Goal: Task Accomplishment & Management: Use online tool/utility

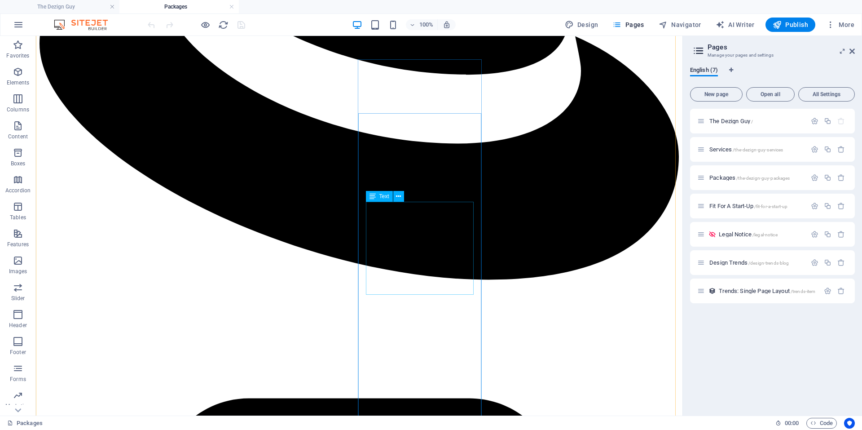
scroll to position [1078, 0]
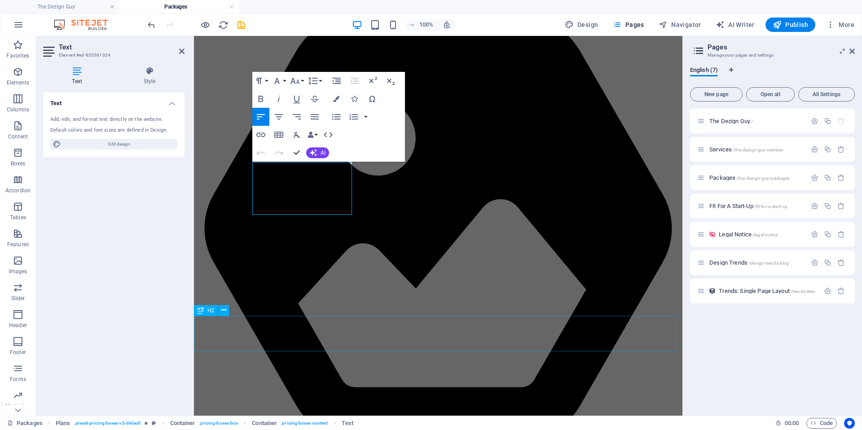
scroll to position [1886, 0]
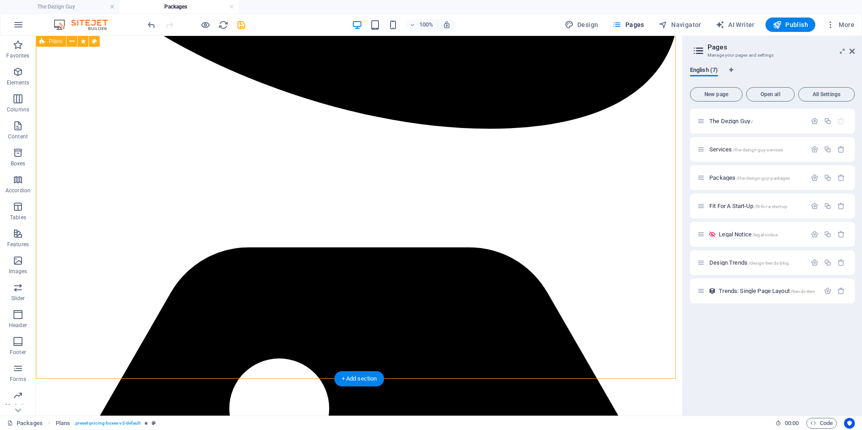
scroll to position [1097, 0]
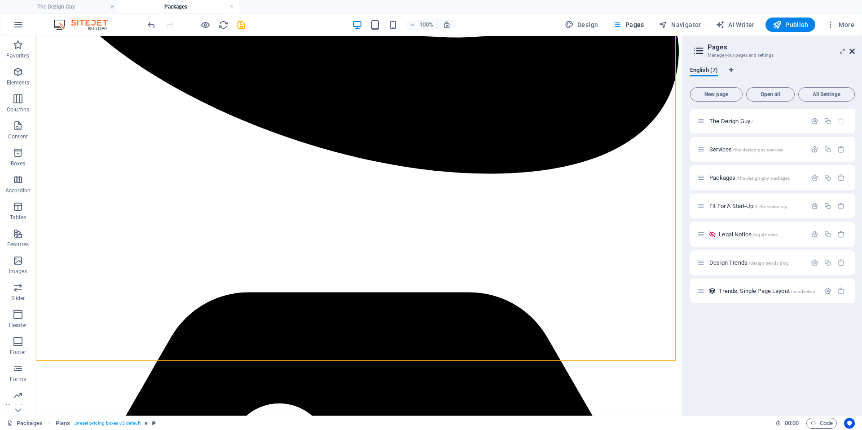
click at [0, 0] on icon at bounding box center [0, 0] width 0 height 0
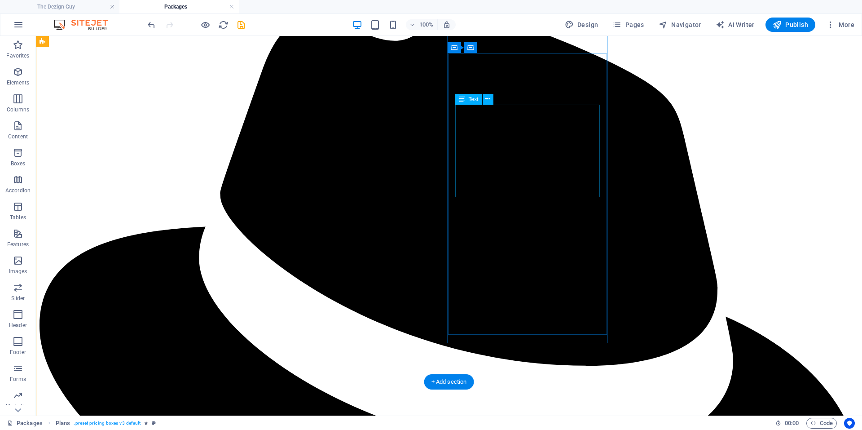
scroll to position [937, 0]
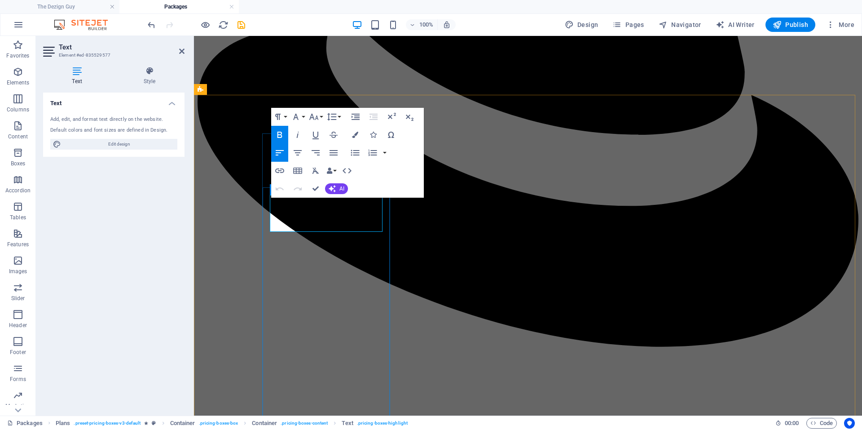
drag, startPoint x: 330, startPoint y: 219, endPoint x: 339, endPoint y: 242, distance: 25.0
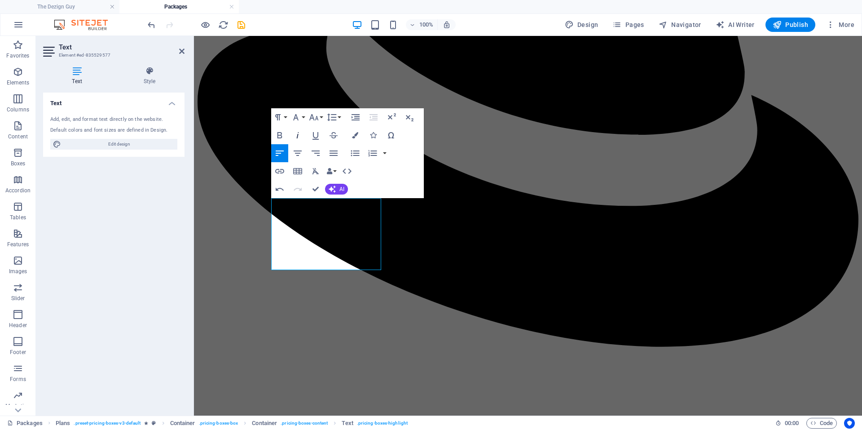
click at [298, 132] on icon "button" at bounding box center [297, 135] width 11 height 11
click at [312, 118] on icon "button" at bounding box center [313, 117] width 9 height 6
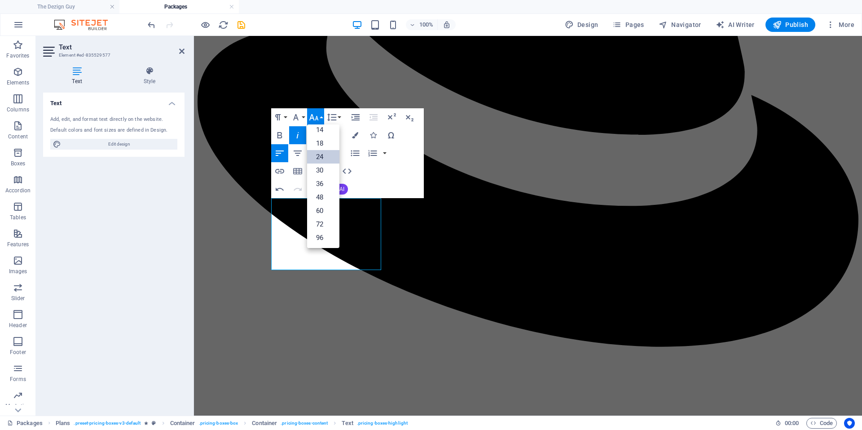
scroll to position [72, 0]
click at [315, 141] on link "18" at bounding box center [323, 142] width 32 height 13
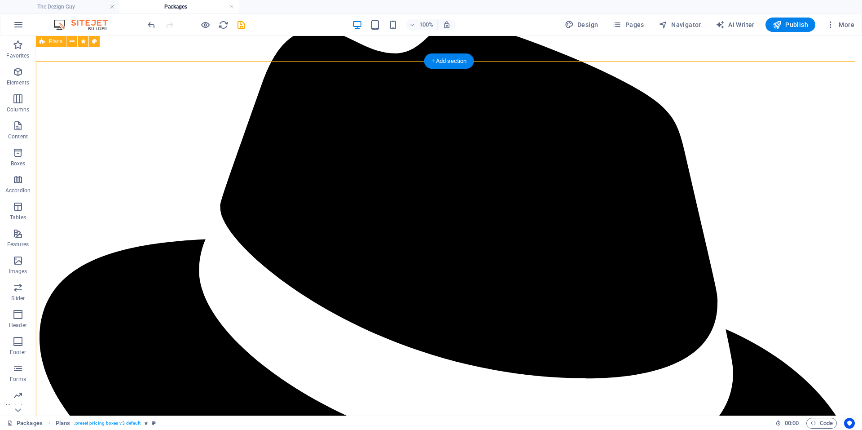
scroll to position [891, 0]
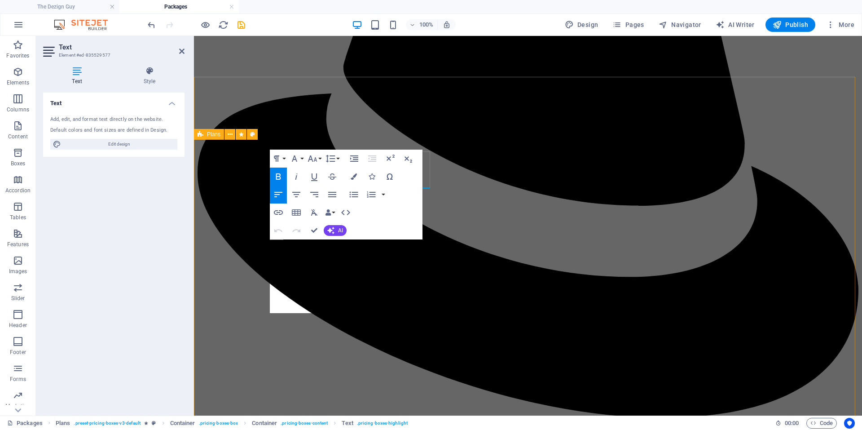
scroll to position [917, 0]
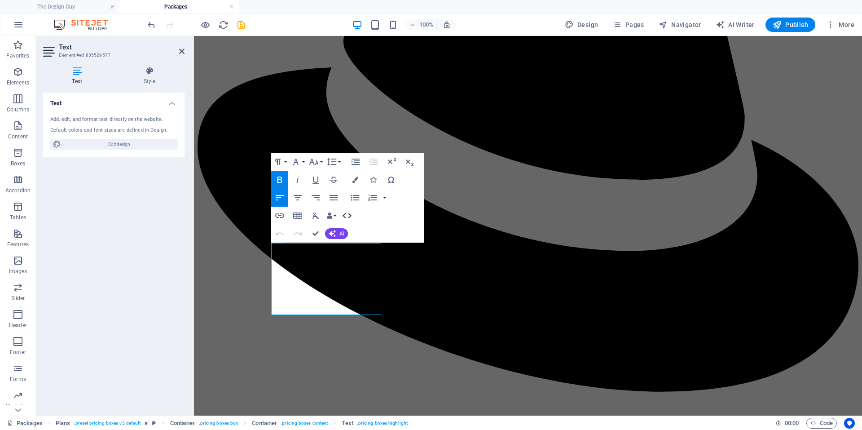
click at [350, 214] on icon "button" at bounding box center [347, 215] width 9 height 5
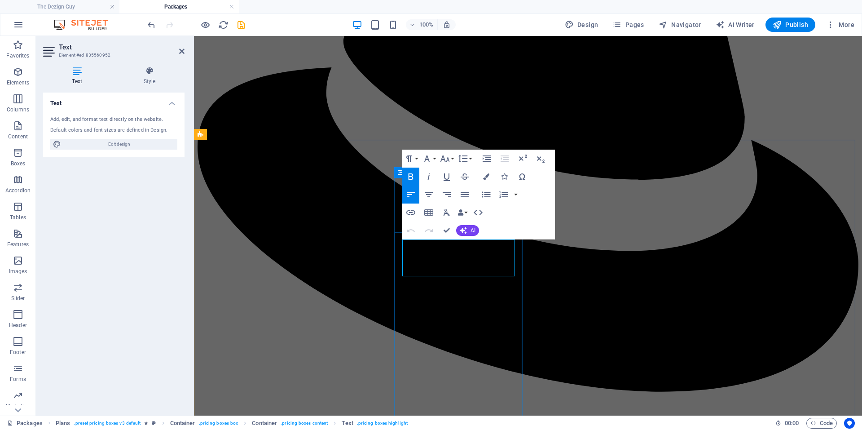
drag, startPoint x: 467, startPoint y: 264, endPoint x: 698, endPoint y: 270, distance: 231.3
click at [446, 158] on icon "button" at bounding box center [445, 158] width 11 height 11
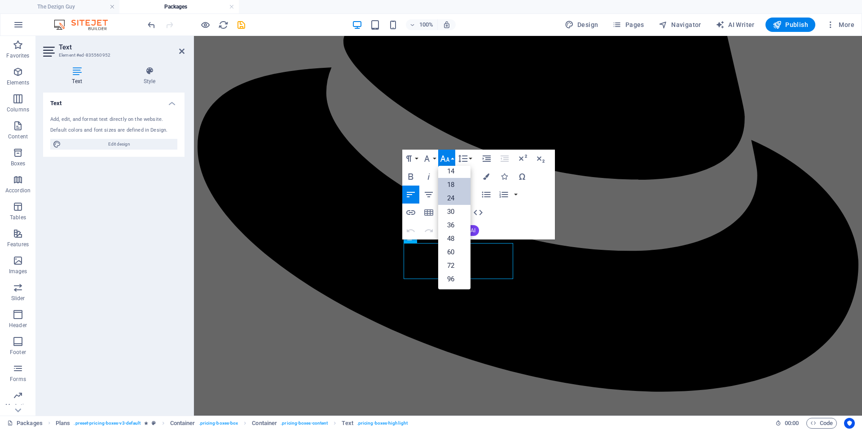
scroll to position [72, 0]
click at [456, 184] on link "18" at bounding box center [454, 184] width 32 height 13
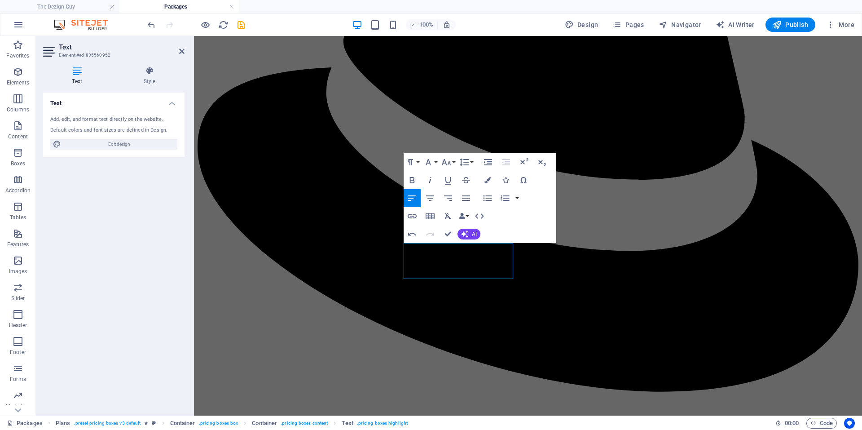
click at [432, 180] on icon "button" at bounding box center [430, 180] width 11 height 11
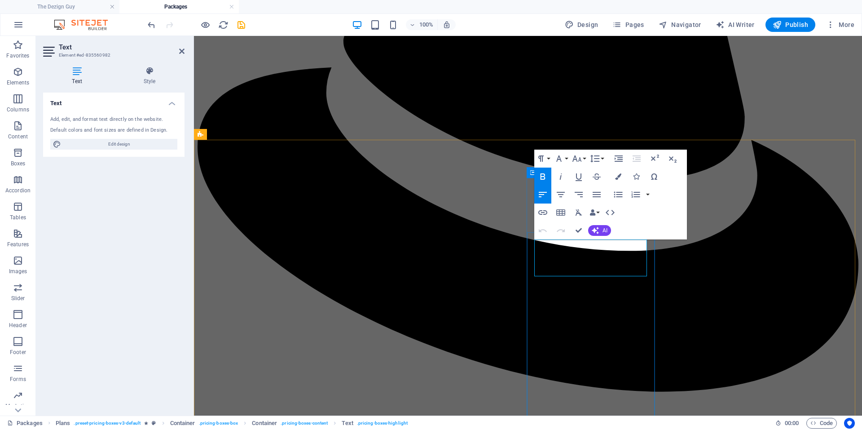
drag, startPoint x: 600, startPoint y: 262, endPoint x: 825, endPoint y: 267, distance: 225.4
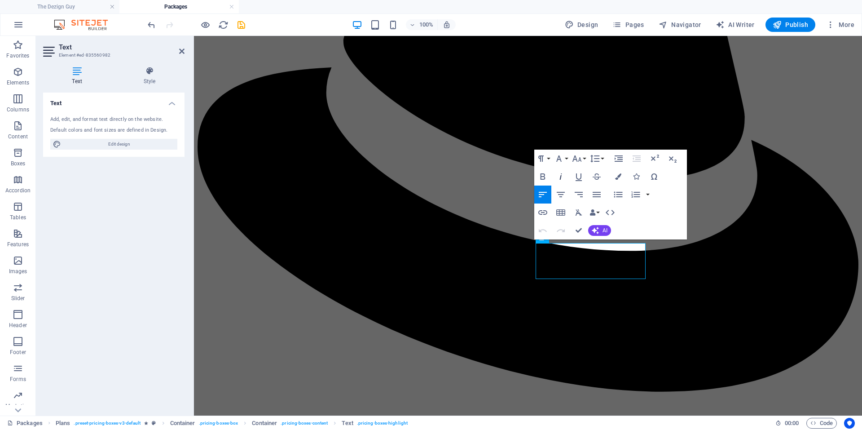
click at [564, 176] on icon "button" at bounding box center [560, 176] width 11 height 11
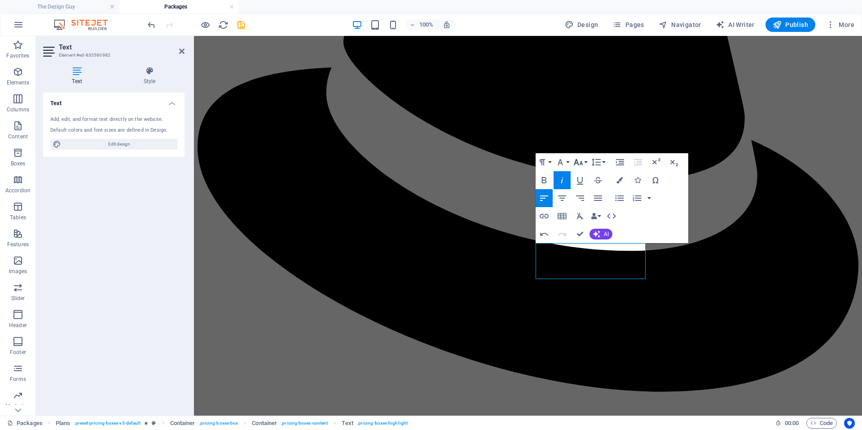
click at [578, 161] on icon "button" at bounding box center [578, 162] width 9 height 6
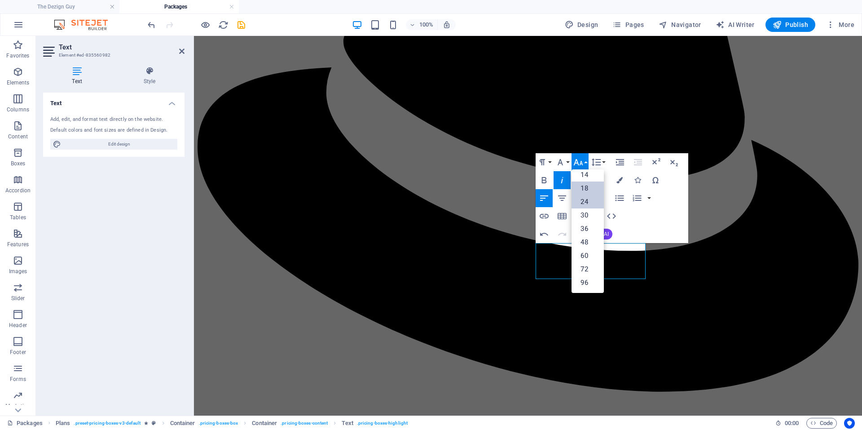
click at [590, 186] on link "18" at bounding box center [588, 187] width 32 height 13
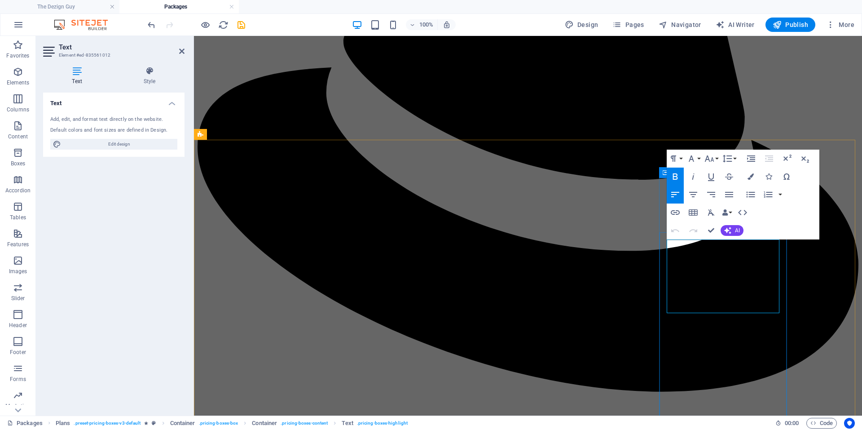
drag, startPoint x: 745, startPoint y: 265, endPoint x: 752, endPoint y: 288, distance: 23.9
click at [693, 174] on icon "button" at bounding box center [693, 176] width 11 height 11
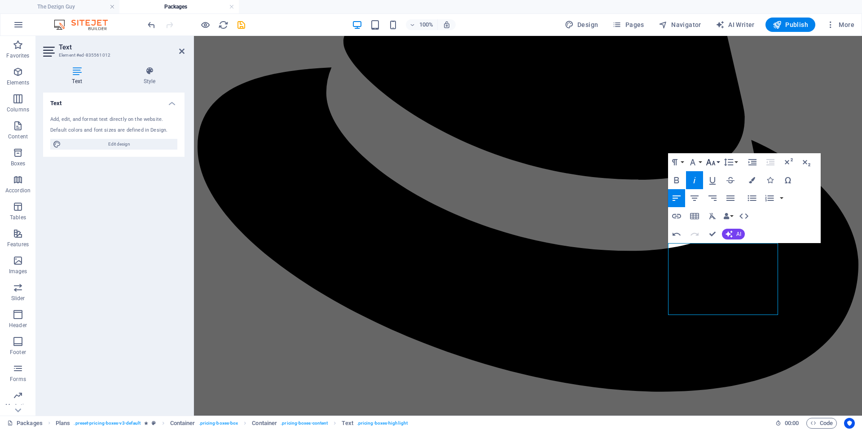
click at [712, 161] on icon "button" at bounding box center [710, 162] width 11 height 11
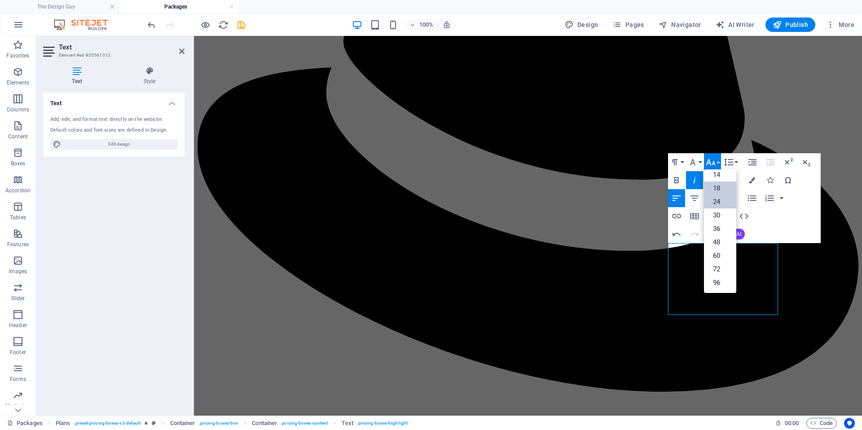
click at [721, 189] on link "18" at bounding box center [720, 187] width 32 height 13
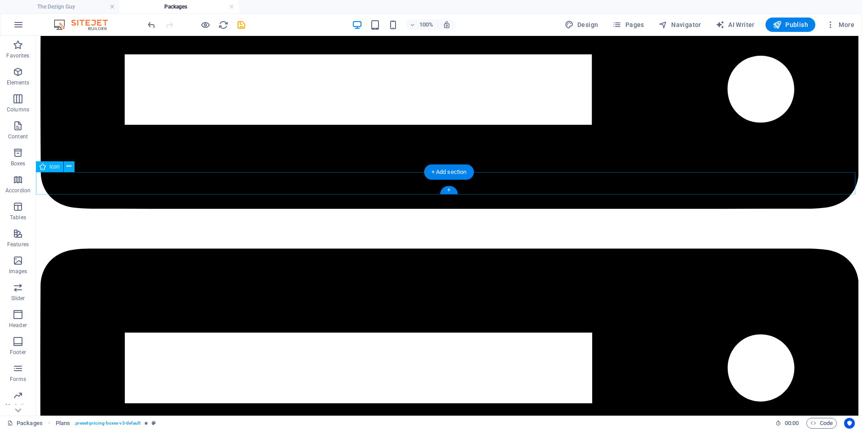
scroll to position [3271, 0]
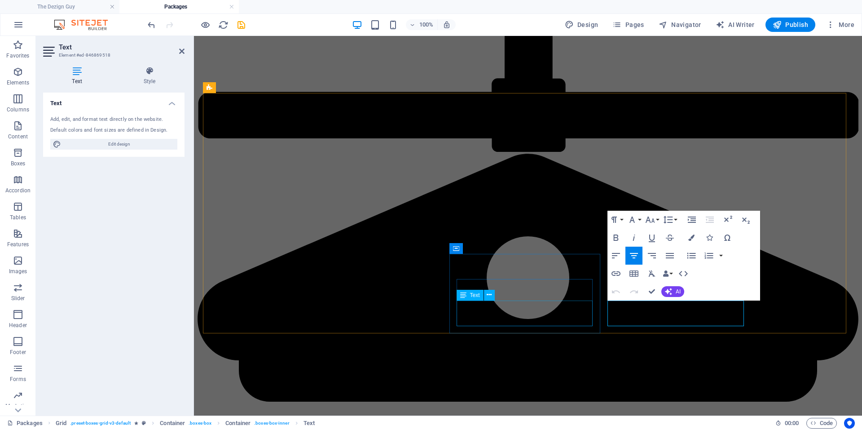
scroll to position [3365, 0]
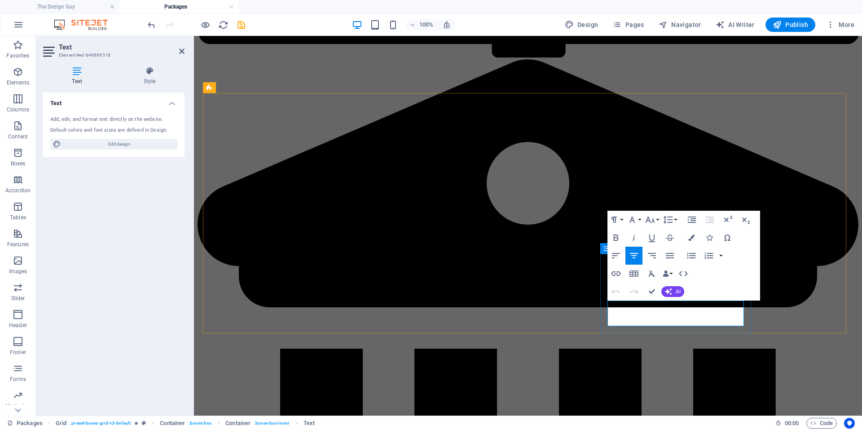
drag, startPoint x: 611, startPoint y: 308, endPoint x: 649, endPoint y: 310, distance: 37.7
copy p "Dedicated"
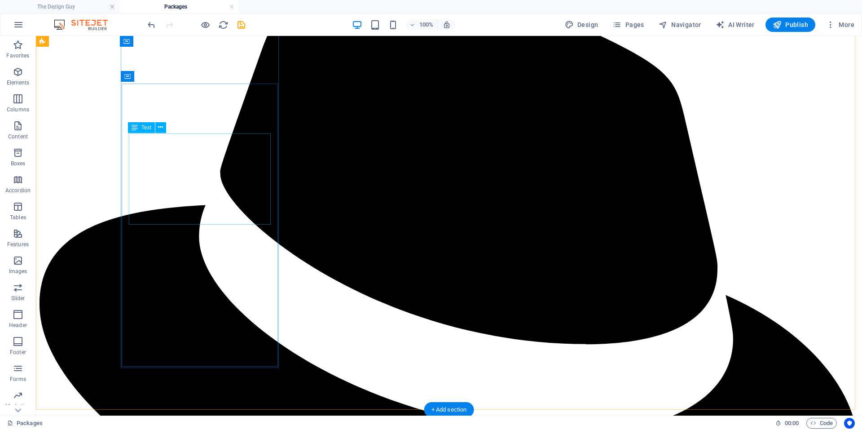
scroll to position [981, 0]
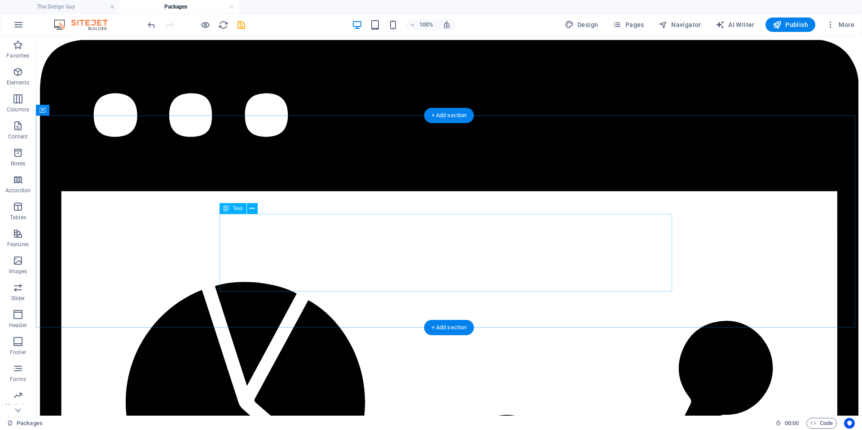
scroll to position [2650, 0]
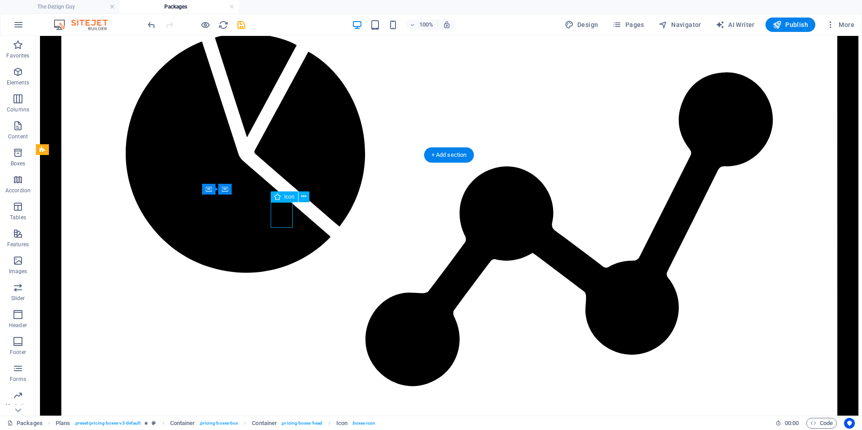
select select "xMidYMid"
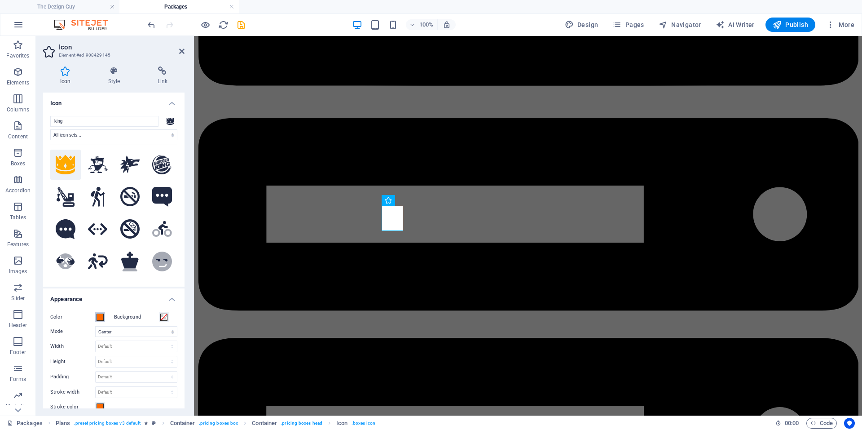
click at [101, 316] on span at bounding box center [100, 316] width 7 height 7
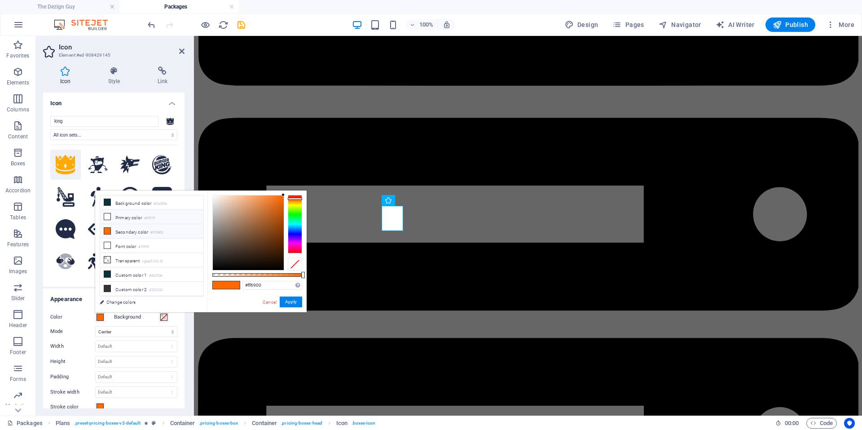
click at [105, 216] on icon at bounding box center [107, 216] width 6 height 6
type input "#ffffff"
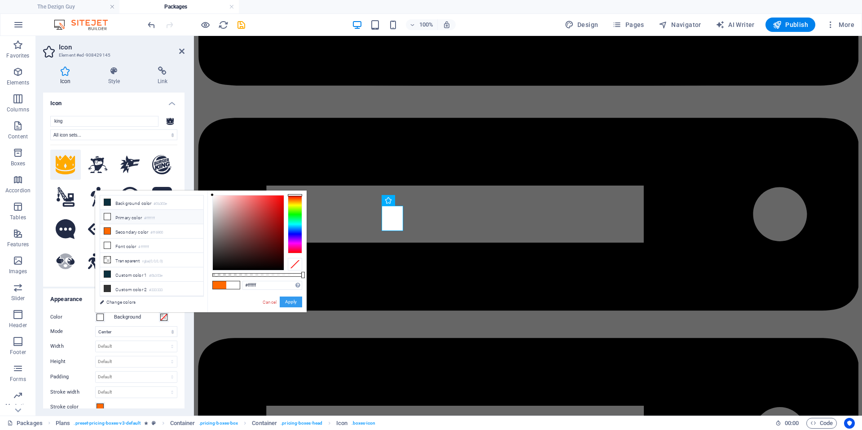
click at [283, 297] on button "Apply" at bounding box center [291, 301] width 22 height 11
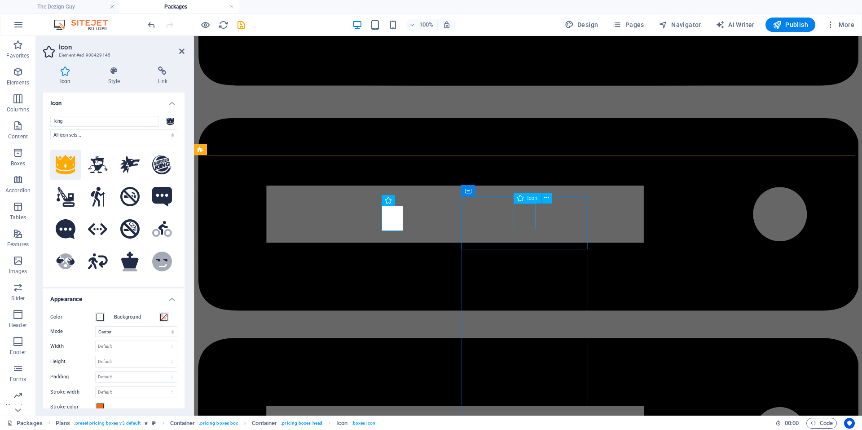
select select "xMidYMid"
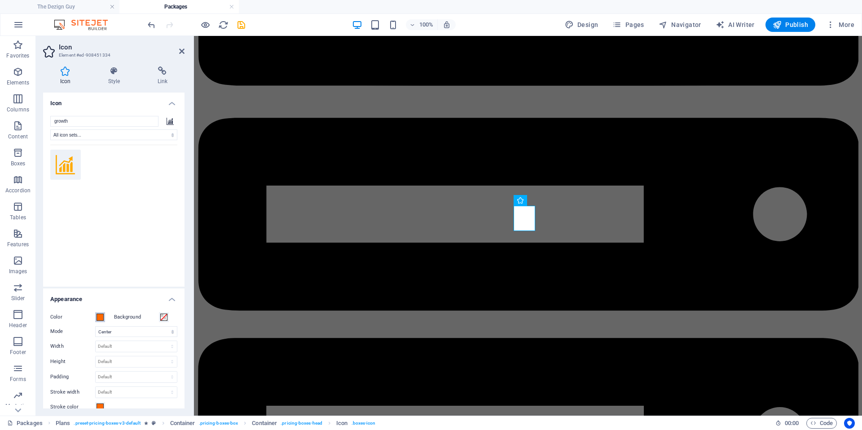
click at [103, 317] on span at bounding box center [100, 316] width 7 height 7
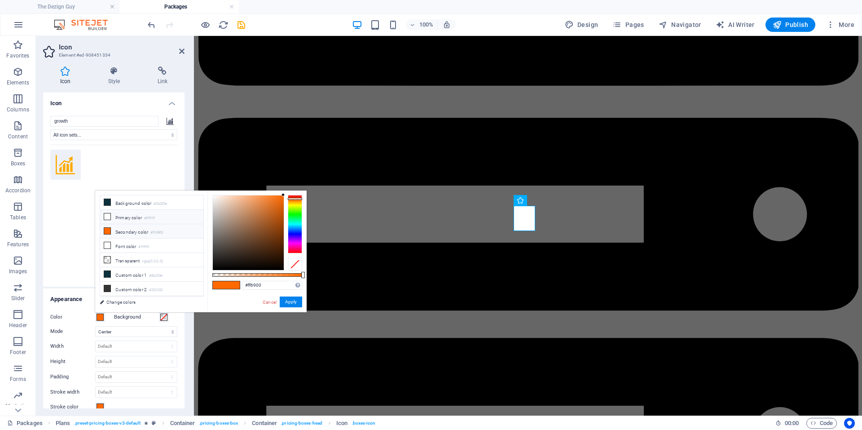
click at [107, 216] on icon at bounding box center [107, 216] width 6 height 6
type input "#ffffff"
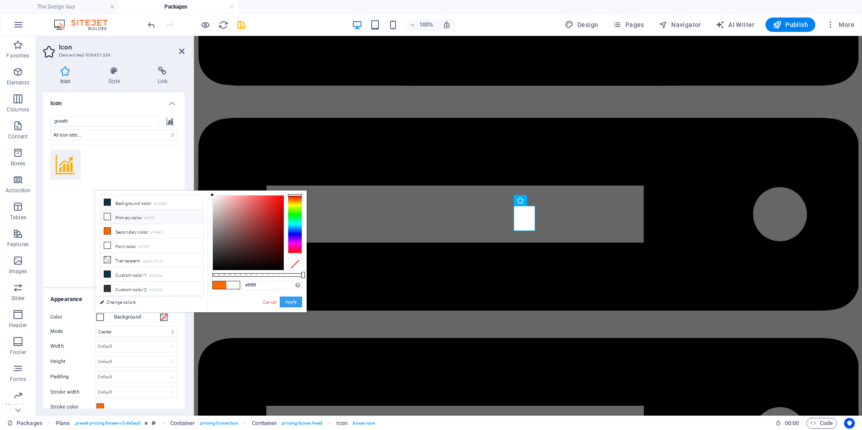
click at [291, 301] on button "Apply" at bounding box center [291, 301] width 22 height 11
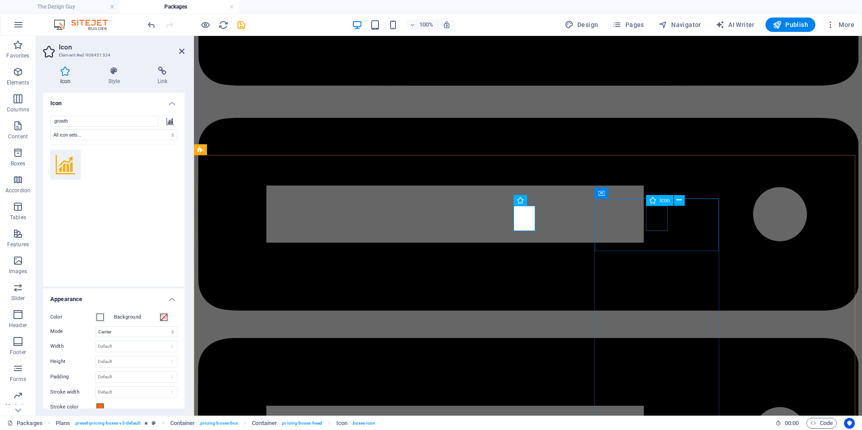
select select "xMidYMid"
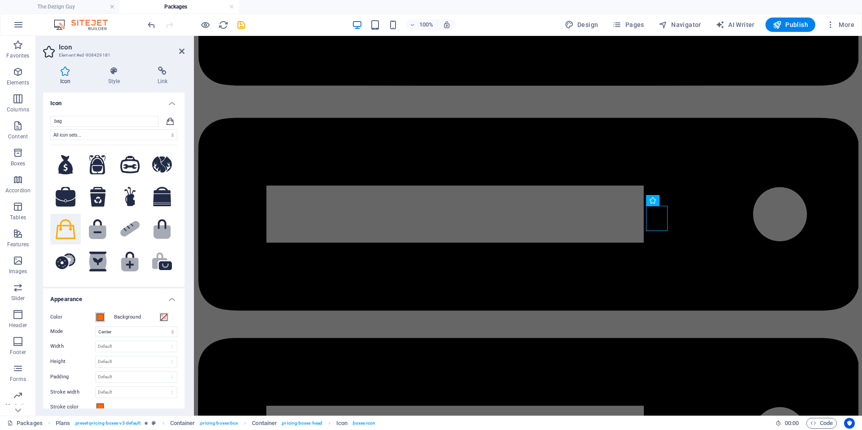
click at [101, 318] on span at bounding box center [100, 316] width 7 height 7
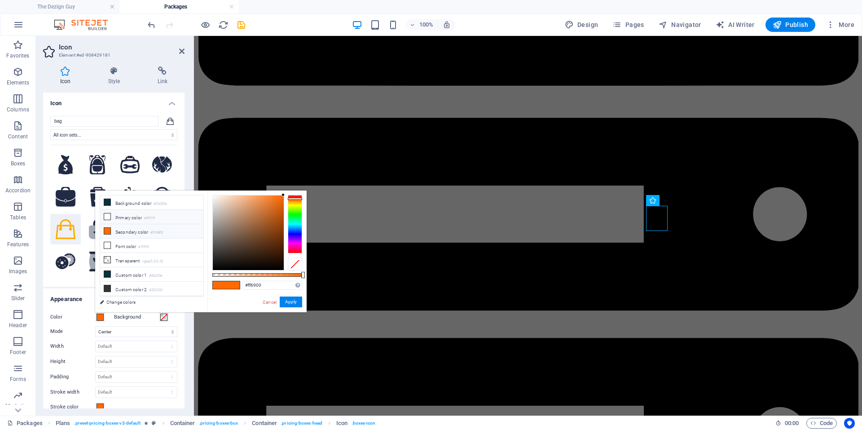
click at [106, 218] on icon at bounding box center [107, 216] width 6 height 6
type input "#ffffff"
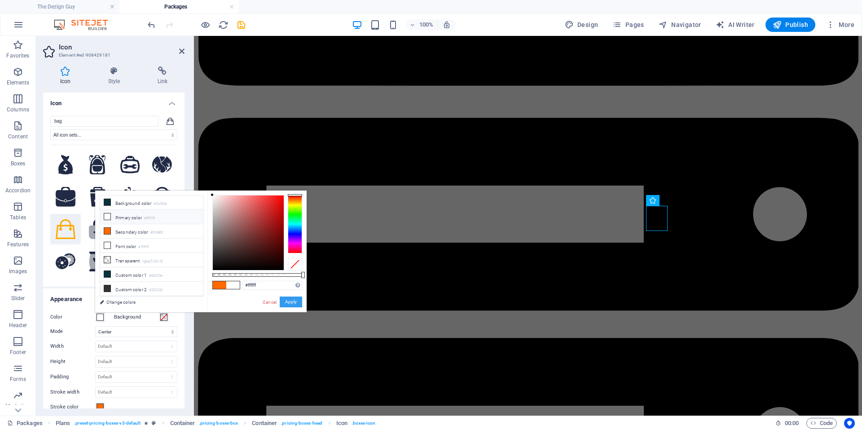
click at [285, 299] on button "Apply" at bounding box center [291, 301] width 22 height 11
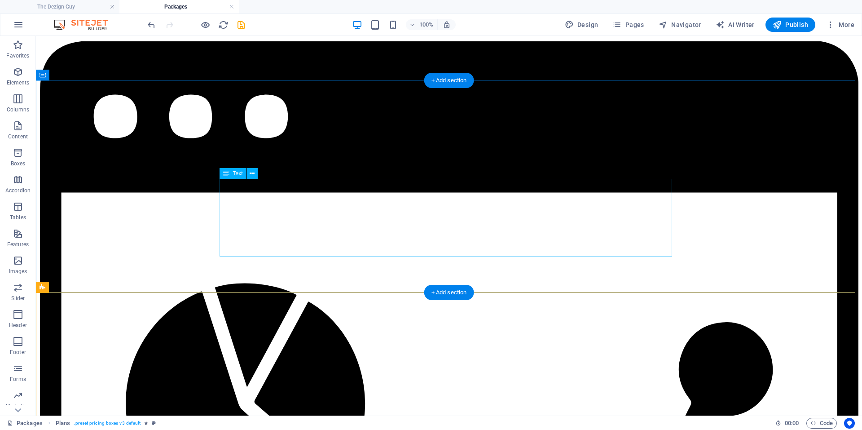
scroll to position [2425, 0]
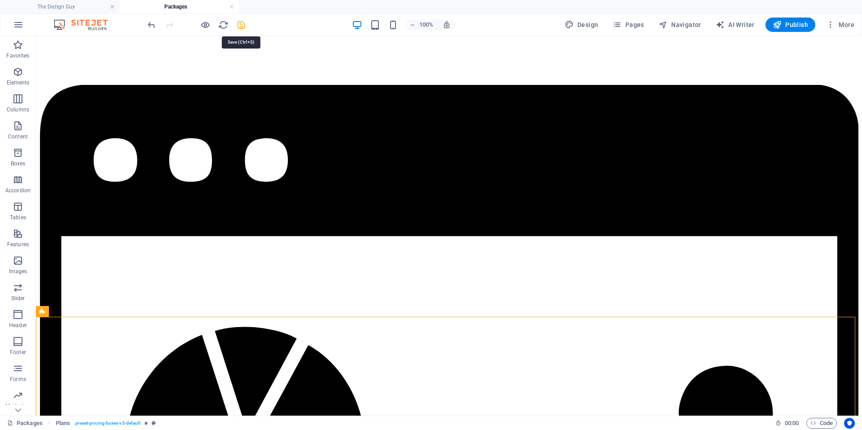
click at [0, 0] on icon "save" at bounding box center [0, 0] width 0 height 0
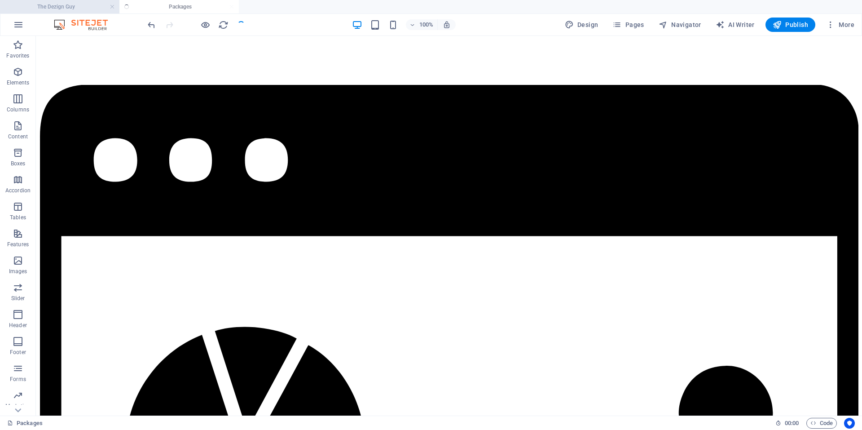
click at [76, 9] on h4 "The Dezign Guy" at bounding box center [59, 7] width 119 height 10
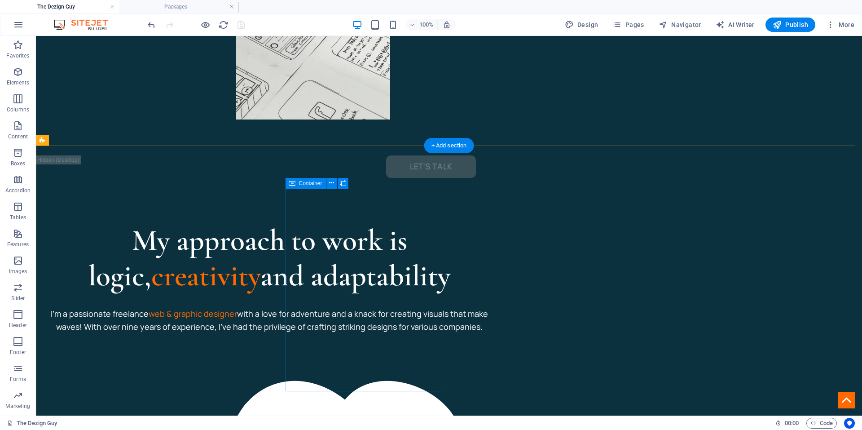
scroll to position [763, 0]
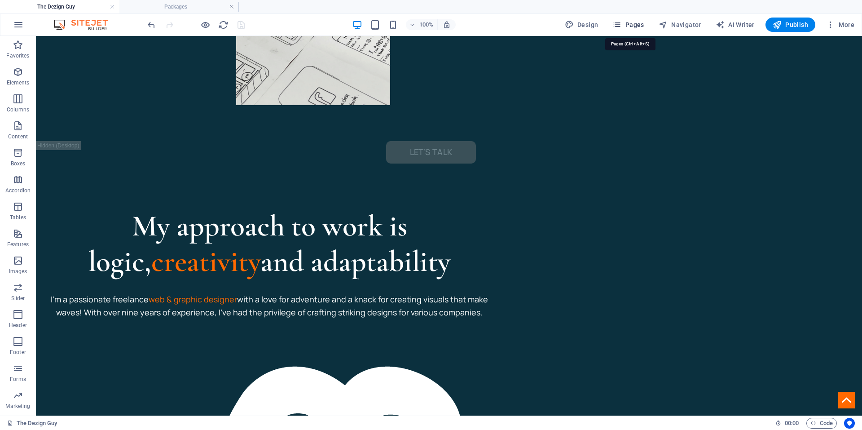
click at [639, 26] on span "Pages" at bounding box center [627, 24] width 31 height 9
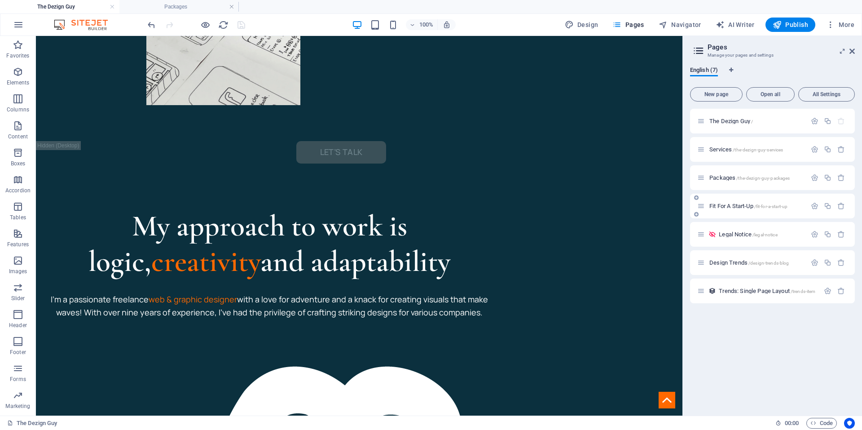
click at [723, 206] on span "Fit For A Start-Up /fit-for-a-start-up" at bounding box center [748, 205] width 78 height 7
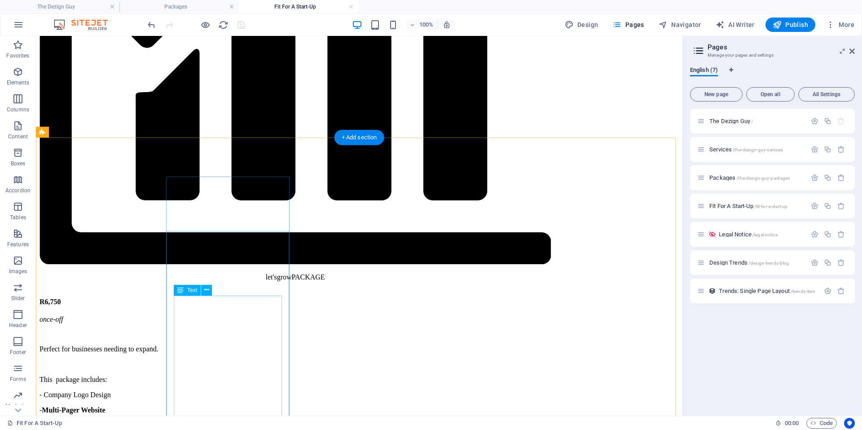
scroll to position [943, 0]
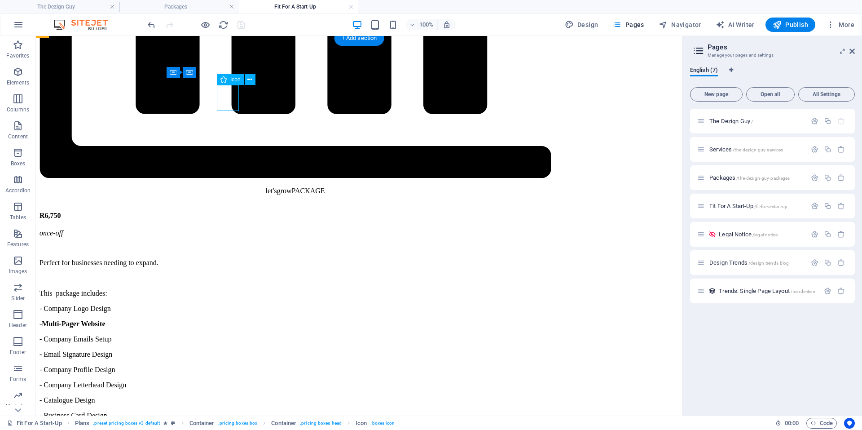
select select "xMidYMid"
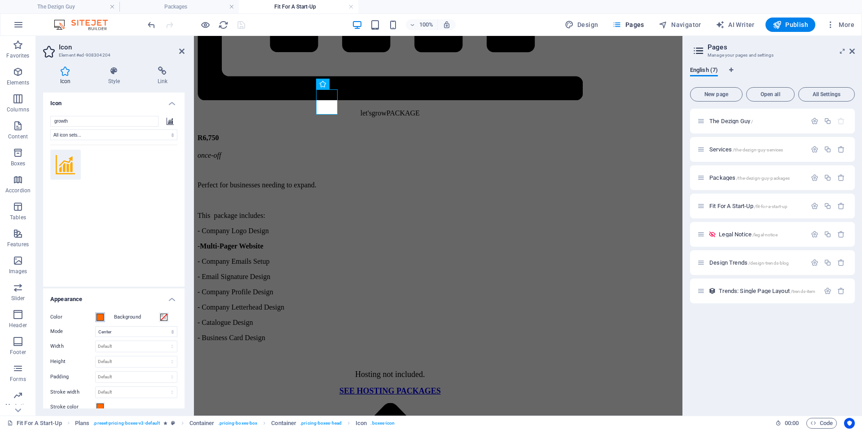
click at [103, 316] on span at bounding box center [100, 316] width 7 height 7
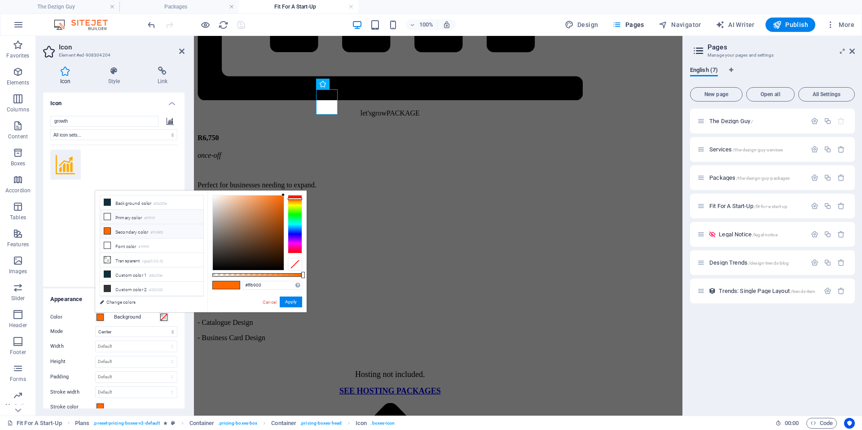
click at [105, 216] on icon at bounding box center [107, 216] width 6 height 6
type input "#ffffff"
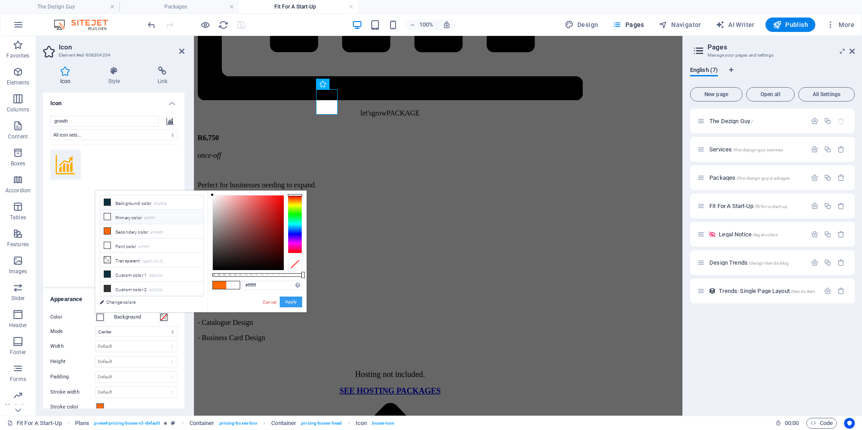
click at [296, 298] on button "Apply" at bounding box center [291, 301] width 22 height 11
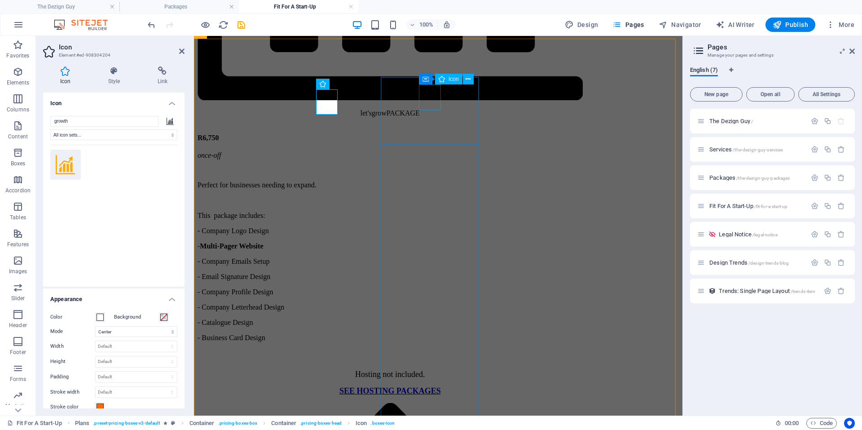
select select "xMidYMid"
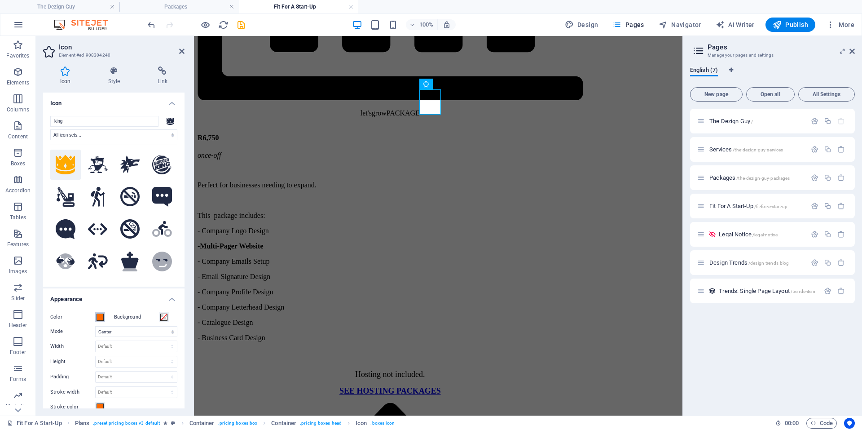
click at [95, 318] on button "Color" at bounding box center [100, 317] width 10 height 10
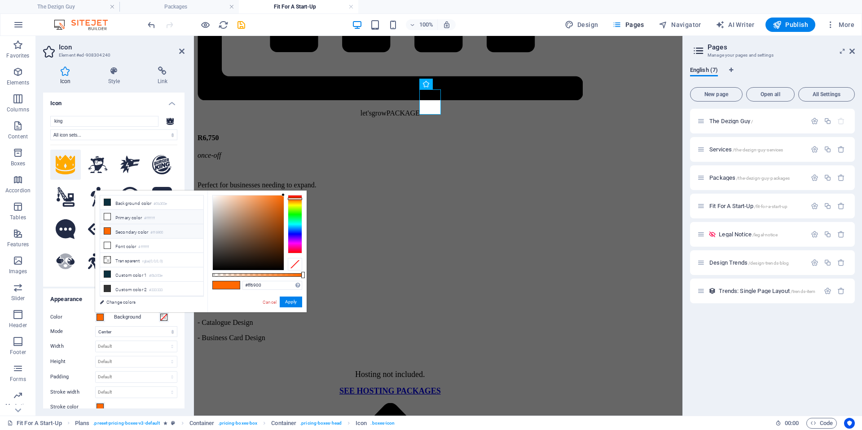
click at [109, 214] on icon at bounding box center [107, 216] width 6 height 6
type input "#ffffff"
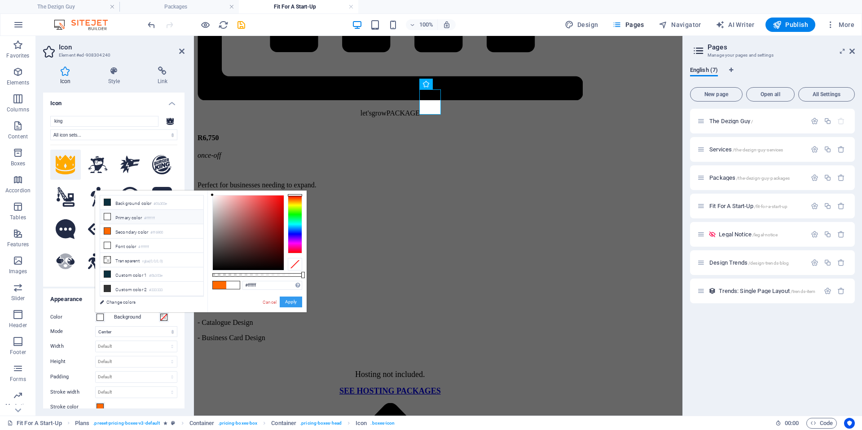
click at [286, 298] on button "Apply" at bounding box center [291, 301] width 22 height 11
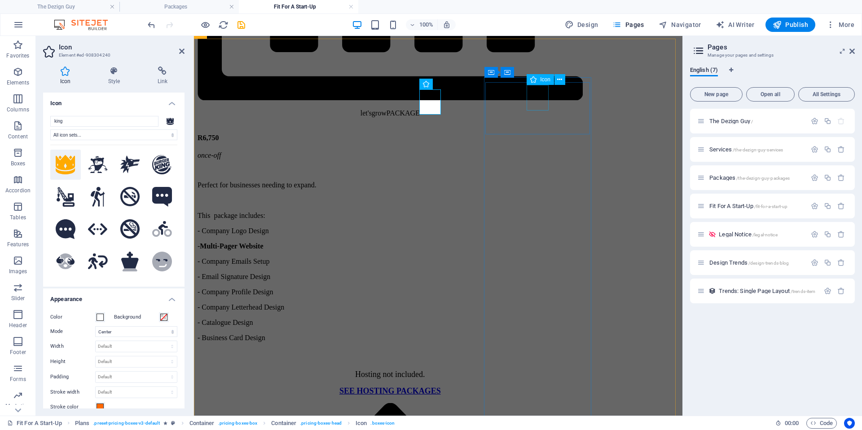
select select "xMidYMid"
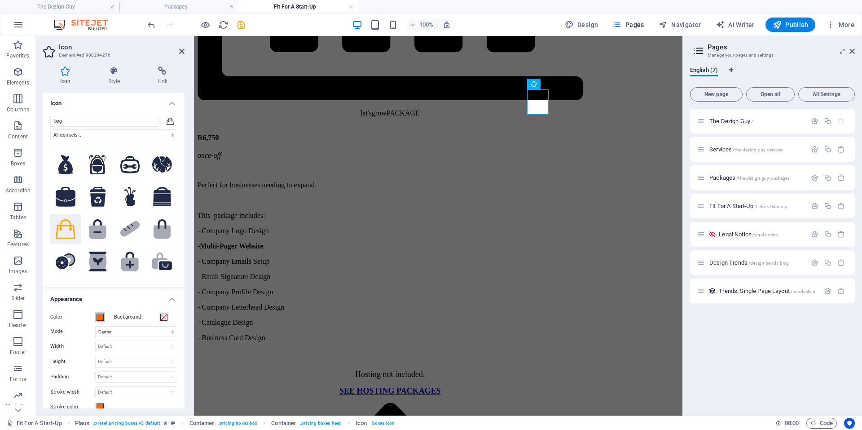
click at [101, 317] on span at bounding box center [100, 316] width 7 height 7
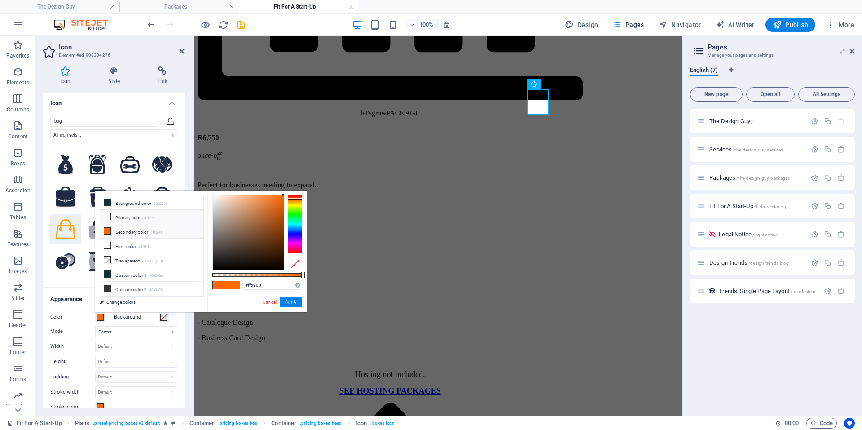
click at [107, 214] on icon at bounding box center [107, 216] width 6 height 6
type input "#ffffff"
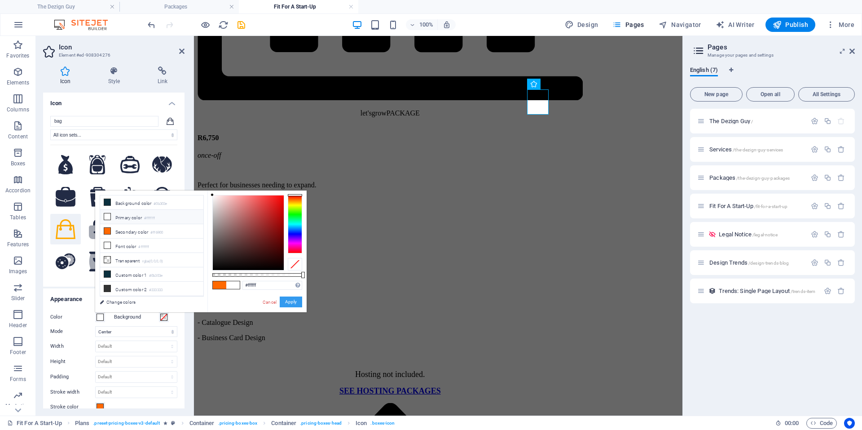
click at [287, 299] on button "Apply" at bounding box center [291, 301] width 22 height 11
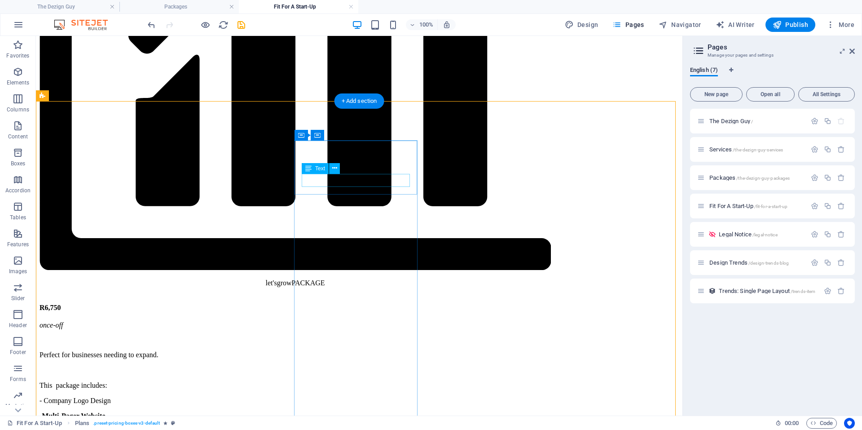
scroll to position [853, 0]
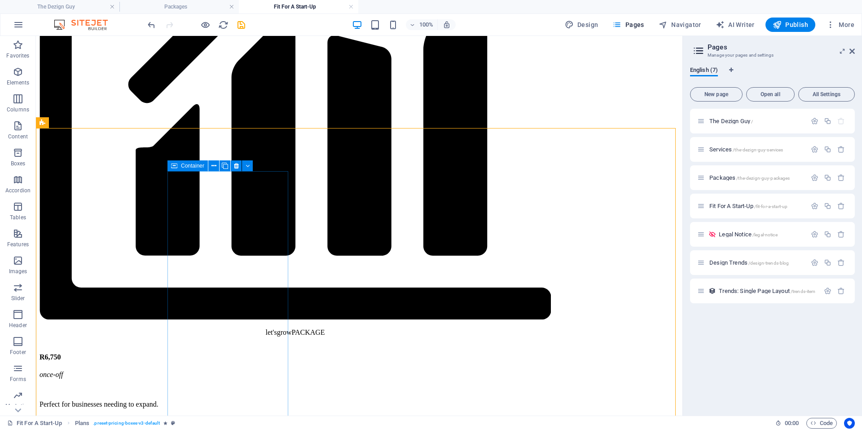
click at [173, 164] on icon at bounding box center [174, 165] width 6 height 11
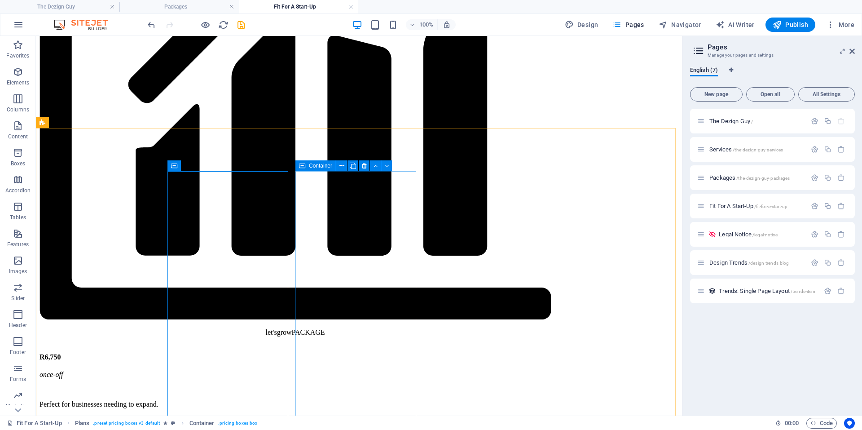
click at [301, 165] on icon at bounding box center [302, 165] width 6 height 11
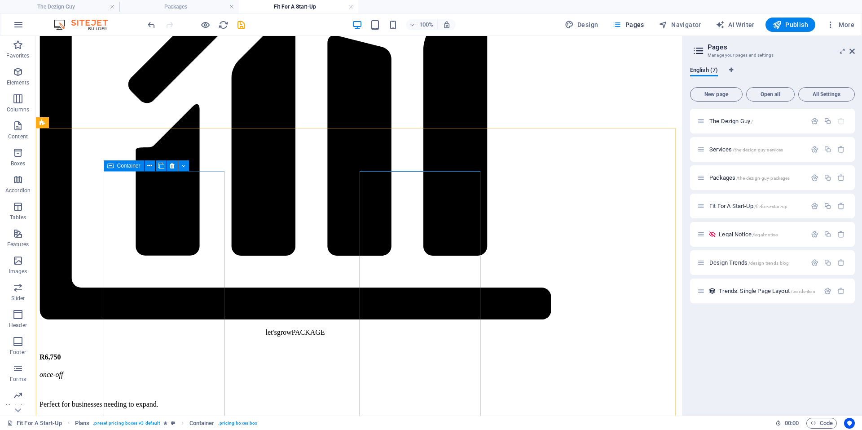
click at [112, 166] on icon at bounding box center [110, 165] width 6 height 11
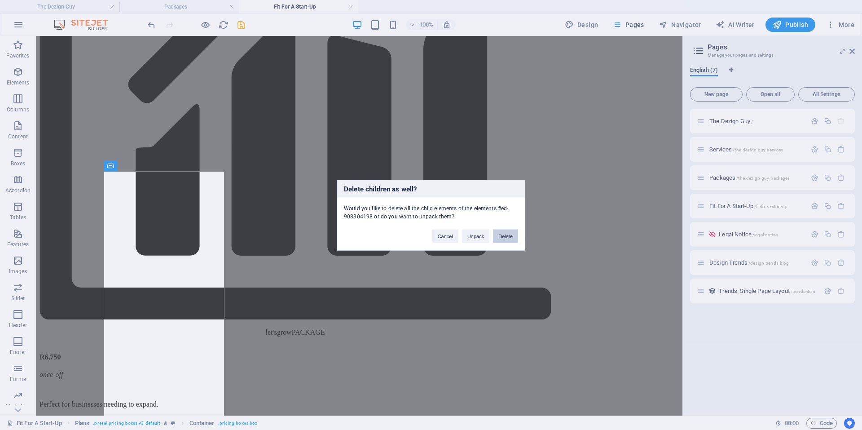
click at [508, 234] on button "Delete" at bounding box center [505, 235] width 25 height 13
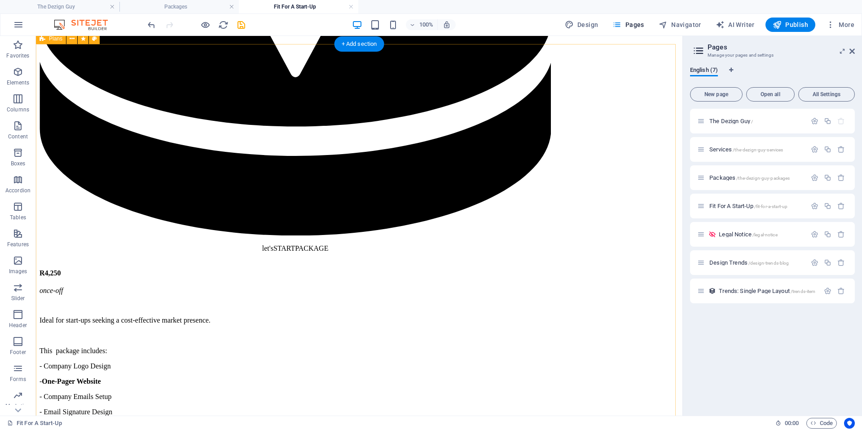
scroll to position [943, 0]
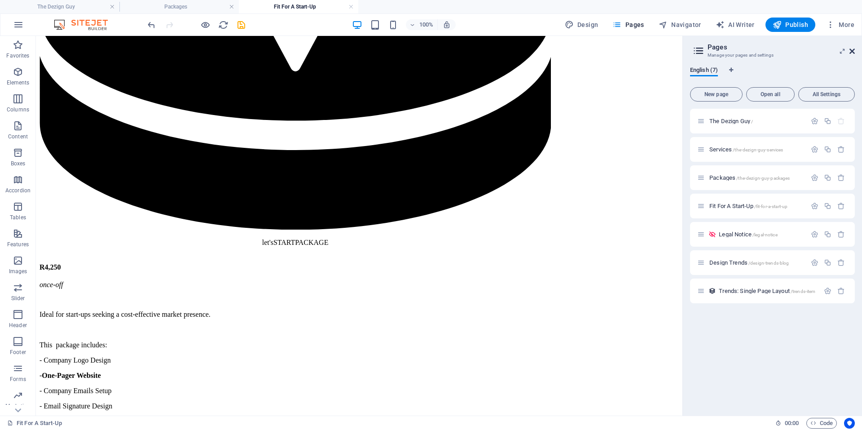
click at [854, 52] on icon at bounding box center [851, 51] width 5 height 7
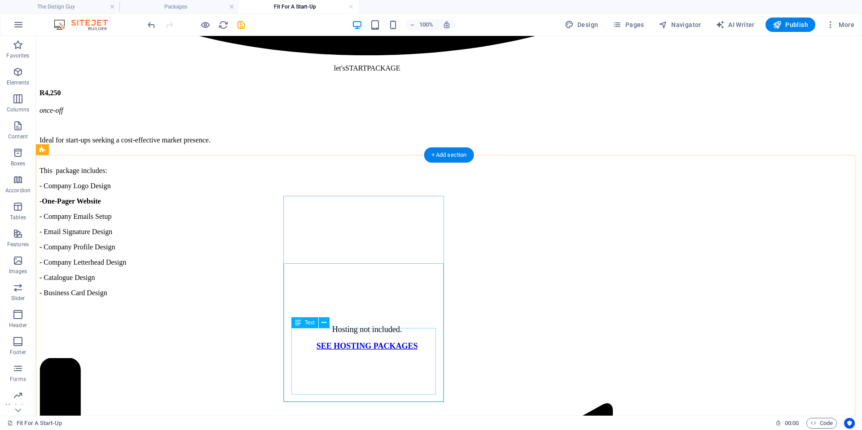
scroll to position [1237, 0]
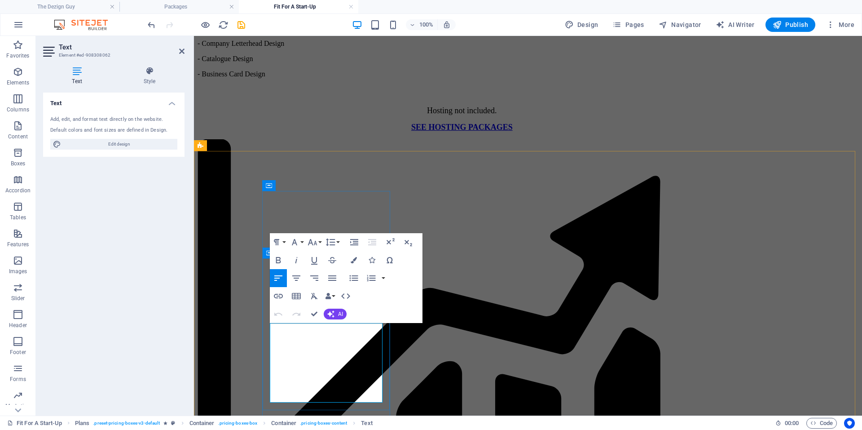
scroll to position [1392, 0]
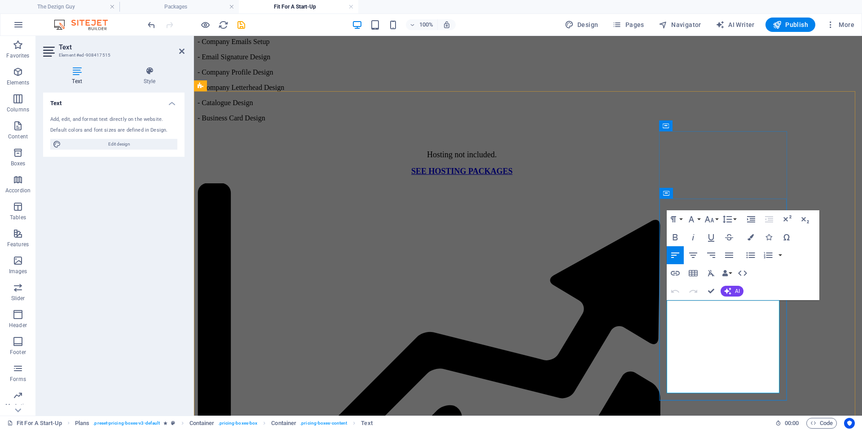
scroll to position [1392, 0]
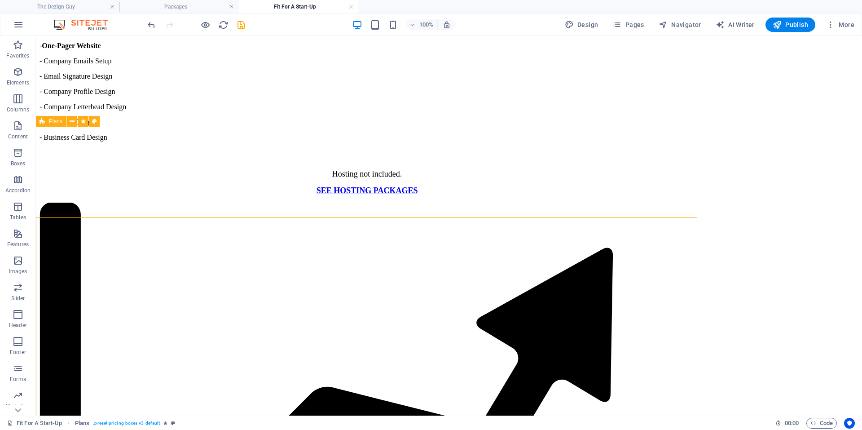
scroll to position [1266, 0]
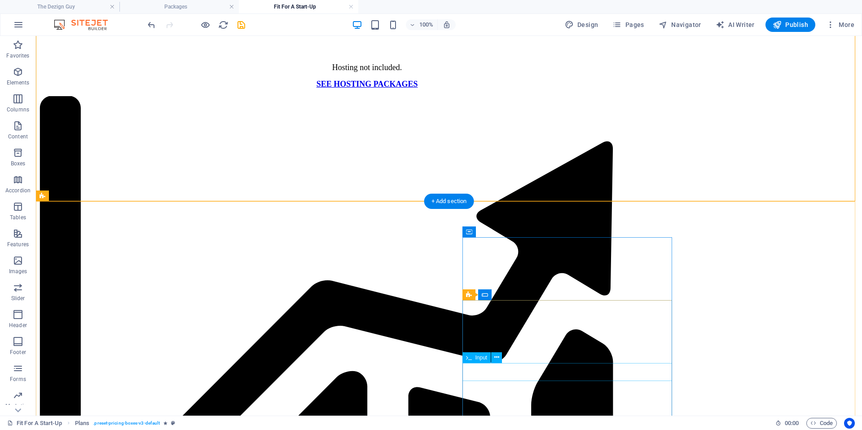
scroll to position [1625, 0]
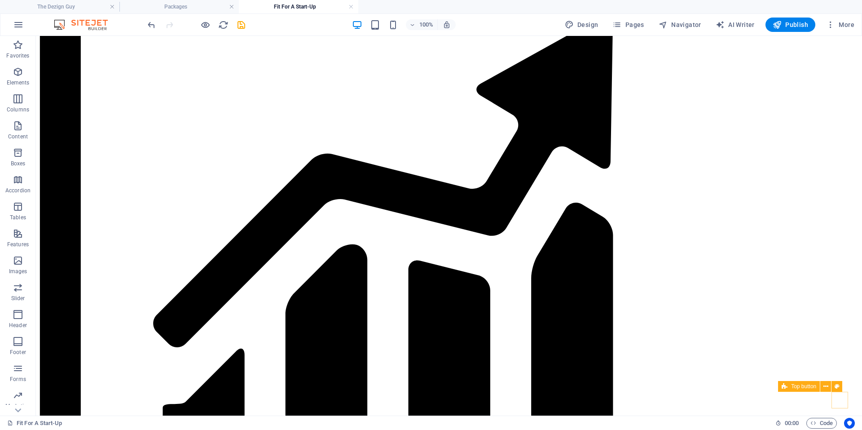
click at [40, 296] on figure at bounding box center [40, 292] width 0 height 8
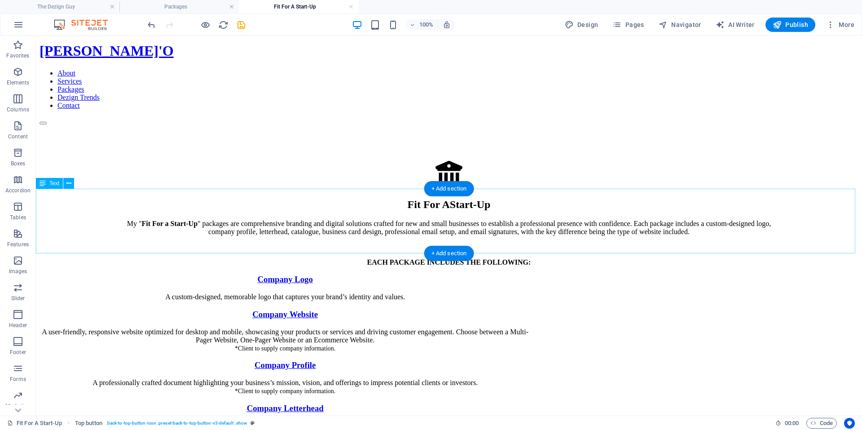
scroll to position [0, 0]
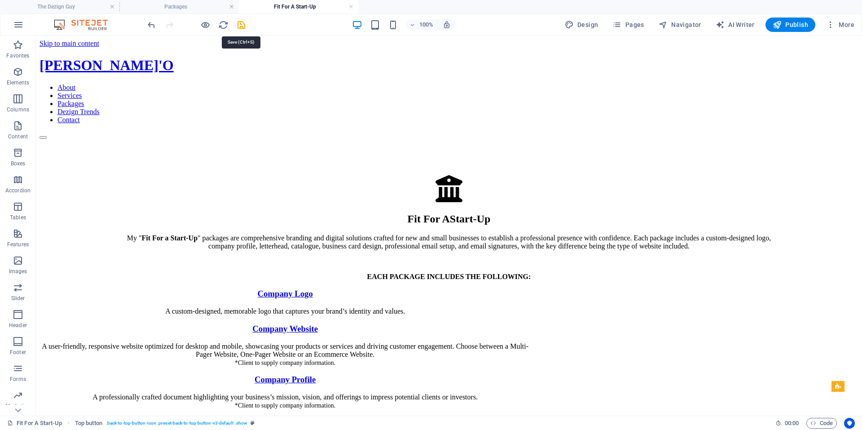
click at [240, 21] on icon "save" at bounding box center [241, 25] width 10 height 10
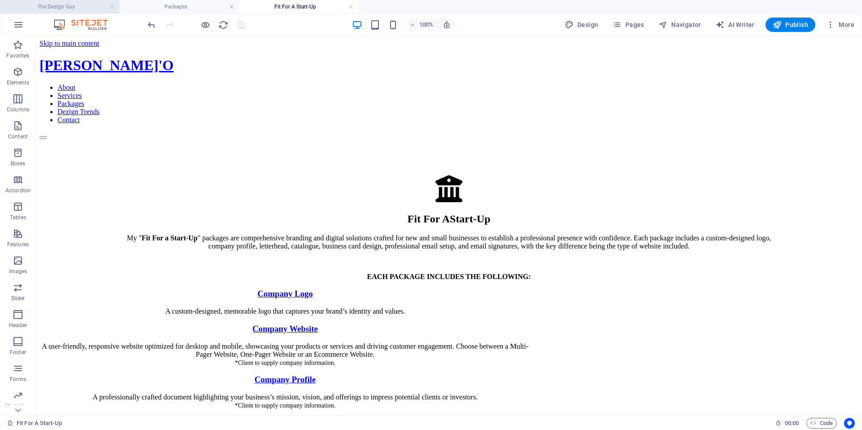
click at [80, 5] on h4 "The Dezign Guy" at bounding box center [59, 7] width 119 height 10
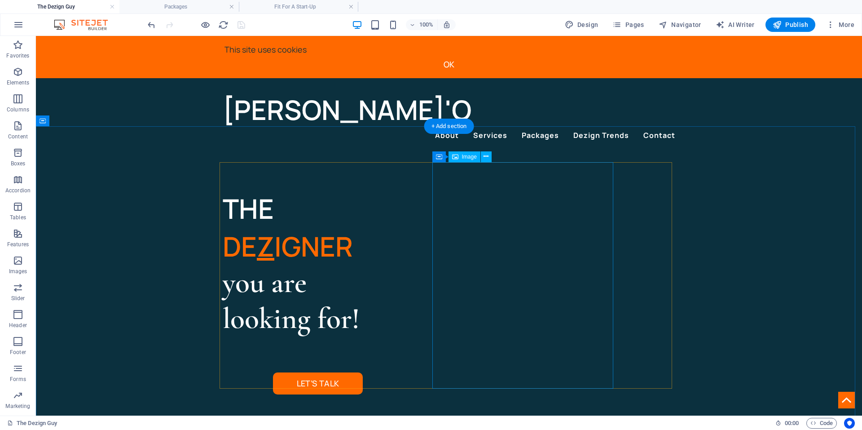
select select "%"
select select "px"
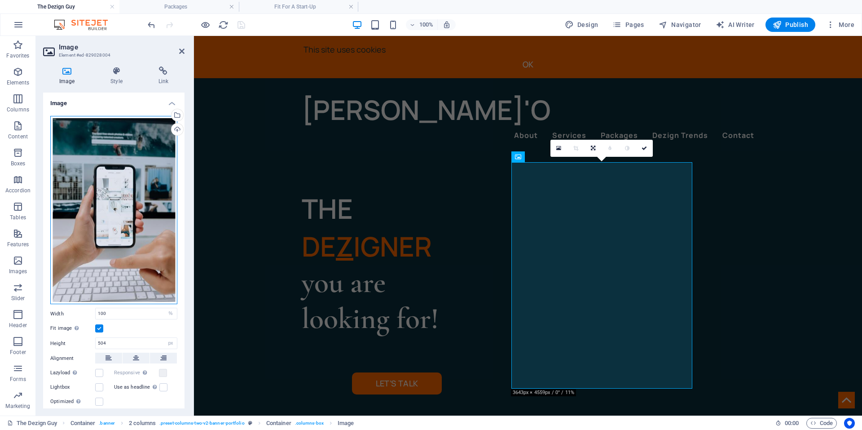
click at [130, 177] on div "Drag files here, click to choose files or select files from Files or our free s…" at bounding box center [113, 210] width 127 height 189
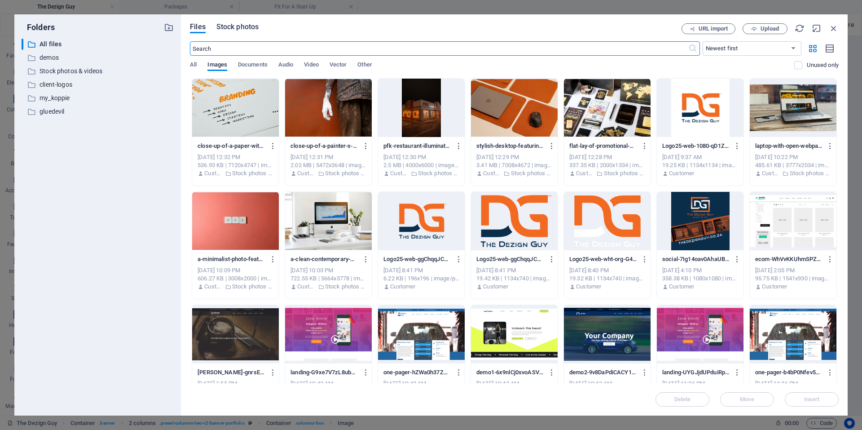
click at [228, 28] on span "Stock photos" at bounding box center [237, 27] width 42 height 11
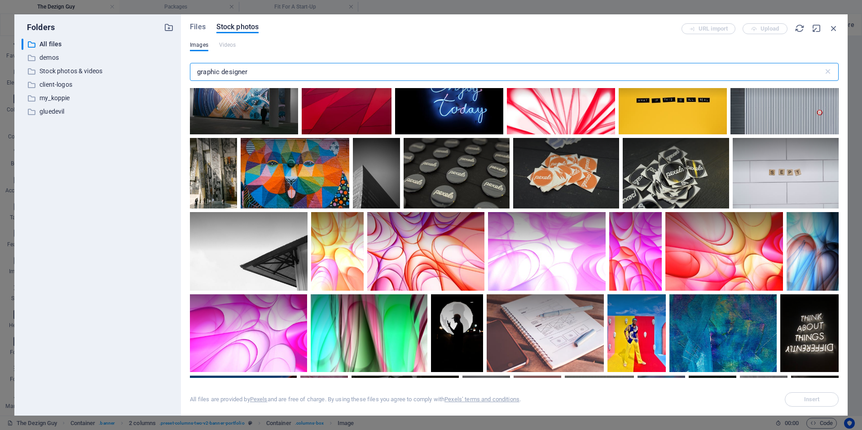
scroll to position [2155, 0]
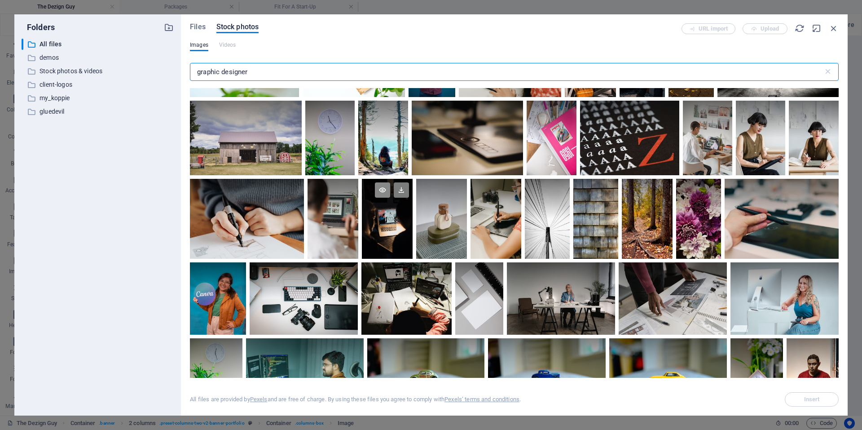
type input "graphic designer"
click at [381, 182] on icon at bounding box center [382, 189] width 15 height 15
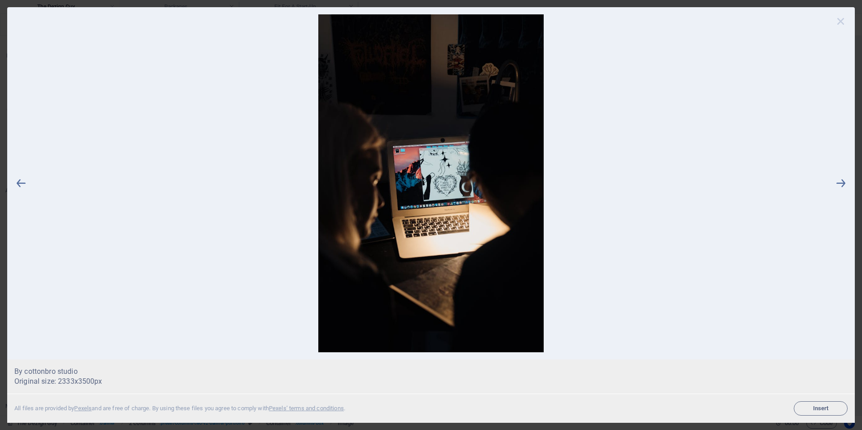
click at [842, 22] on icon at bounding box center [840, 20] width 13 height 13
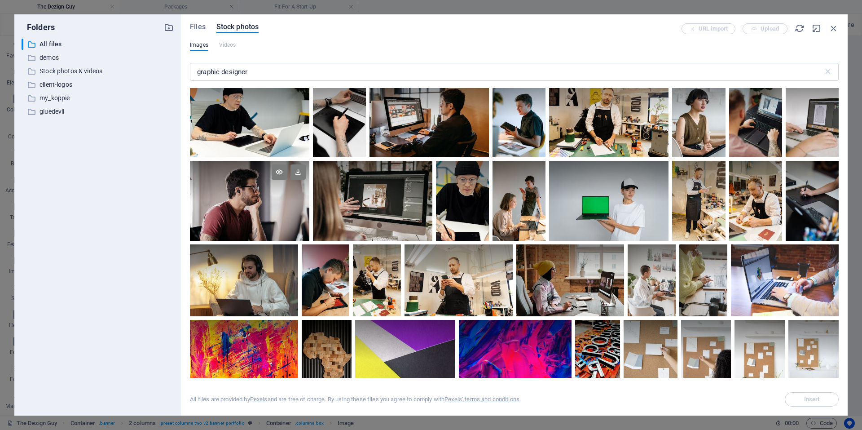
scroll to position [718, 0]
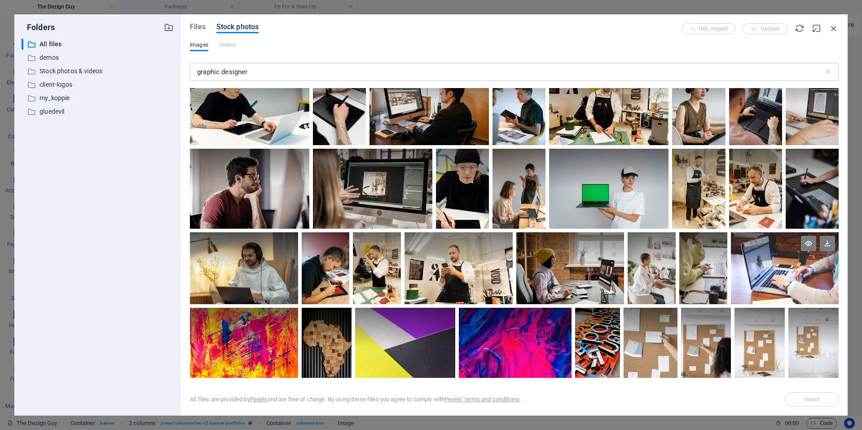
click at [759, 254] on div at bounding box center [785, 250] width 108 height 36
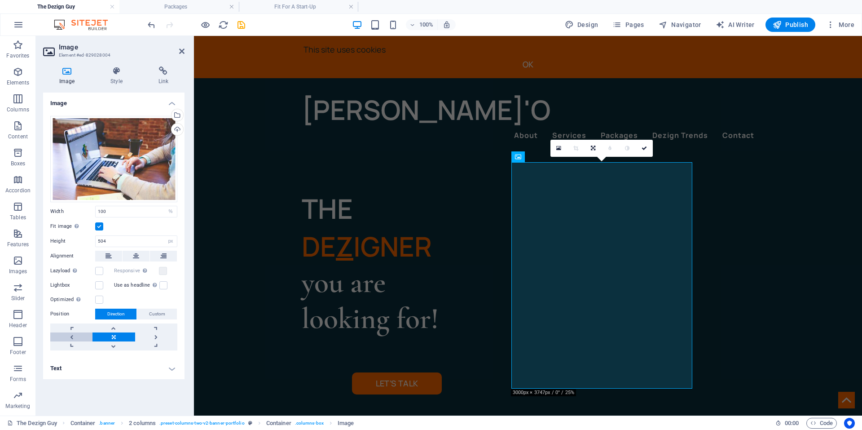
click at [67, 334] on link at bounding box center [71, 336] width 42 height 9
click at [106, 336] on link at bounding box center [113, 336] width 42 height 9
click at [148, 335] on link at bounding box center [156, 336] width 42 height 9
click at [66, 325] on link at bounding box center [71, 327] width 42 height 9
click at [66, 334] on link at bounding box center [71, 336] width 42 height 9
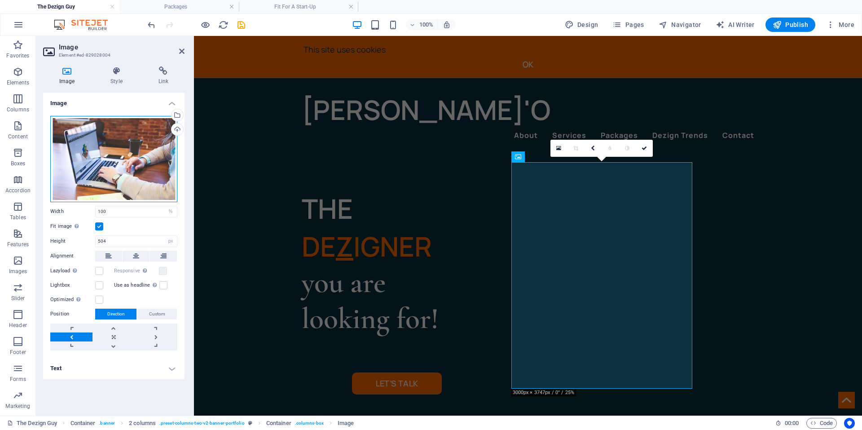
click at [80, 155] on div "Drag files here, click to choose files or select files from Files or our free s…" at bounding box center [113, 159] width 127 height 86
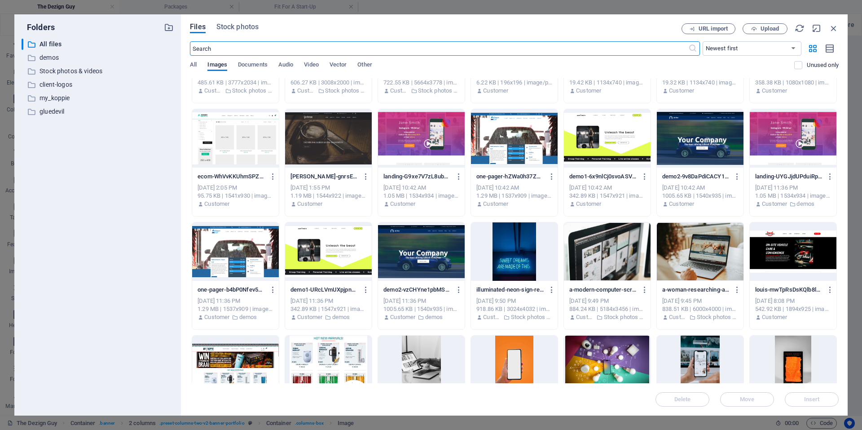
scroll to position [180, 0]
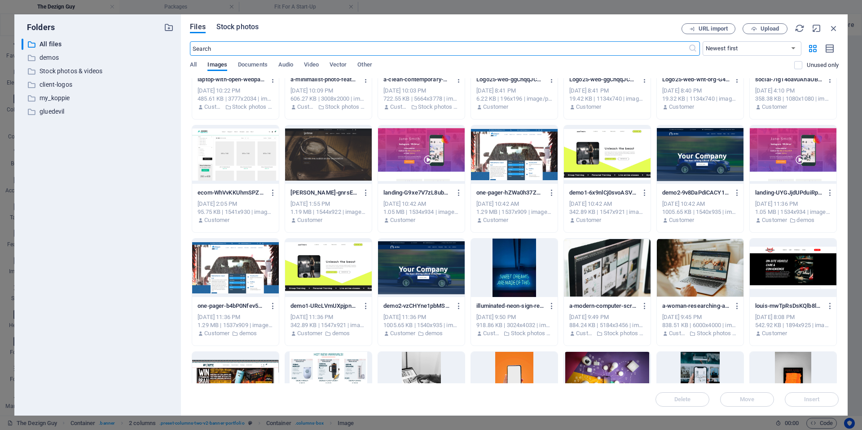
click at [224, 25] on span "Stock photos" at bounding box center [237, 27] width 42 height 11
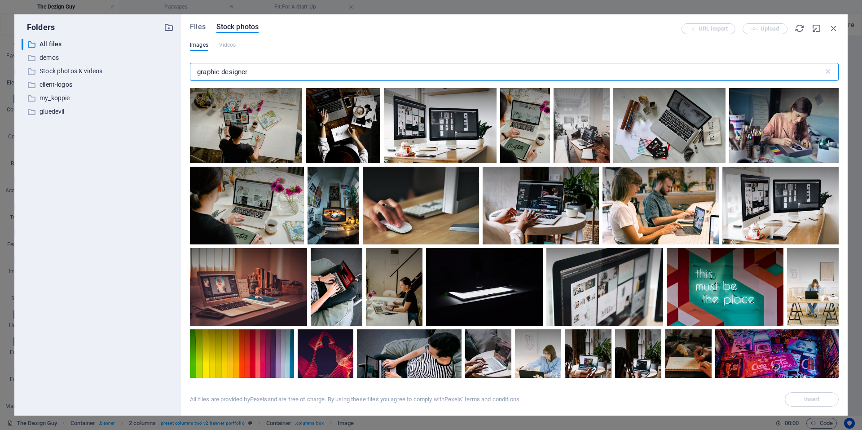
drag, startPoint x: 253, startPoint y: 71, endPoint x: 193, endPoint y: 76, distance: 59.9
click at [193, 76] on input "graphic designer" at bounding box center [507, 72] width 634 height 18
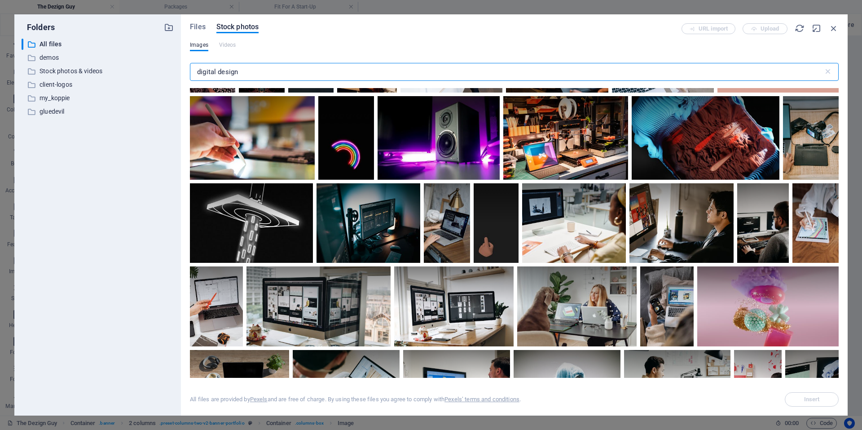
scroll to position [0, 0]
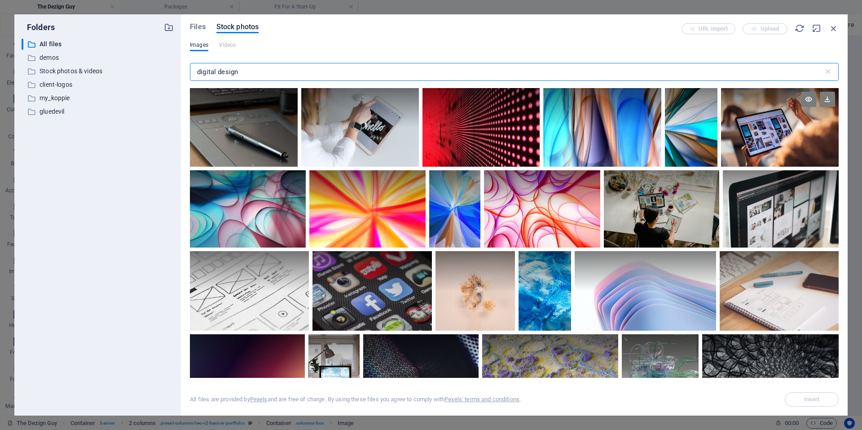
type input "digital design"
click at [758, 126] on div at bounding box center [780, 108] width 118 height 40
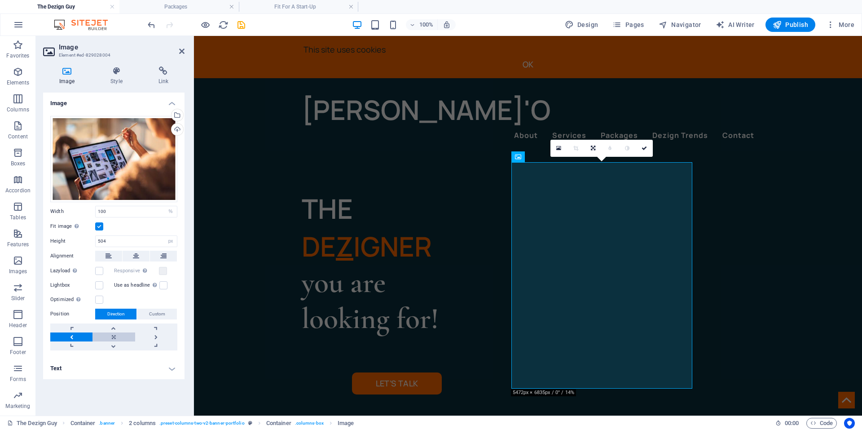
click at [118, 339] on link at bounding box center [113, 336] width 42 height 9
click at [100, 174] on div "Drag files here, click to choose files or select files from Files or our free s…" at bounding box center [113, 159] width 127 height 86
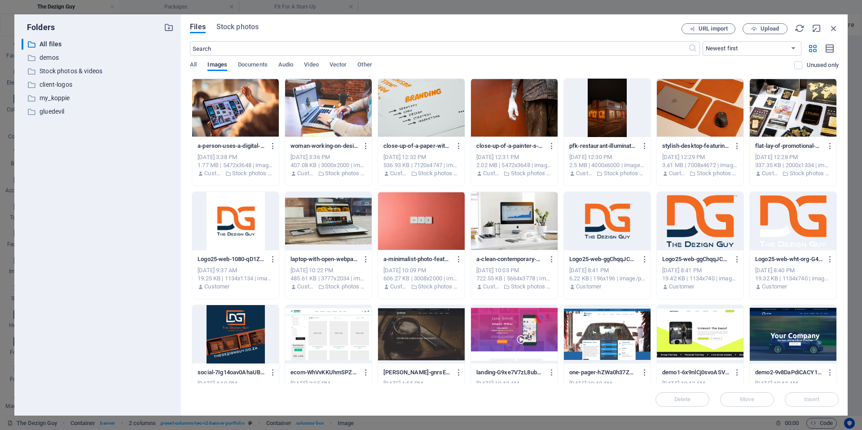
click at [251, 19] on div "Files Stock photos URL import Upload ​ Newest first Oldest first Name (A-Z) Nam…" at bounding box center [514, 214] width 667 height 401
click at [246, 27] on span "Stock photos" at bounding box center [237, 27] width 42 height 11
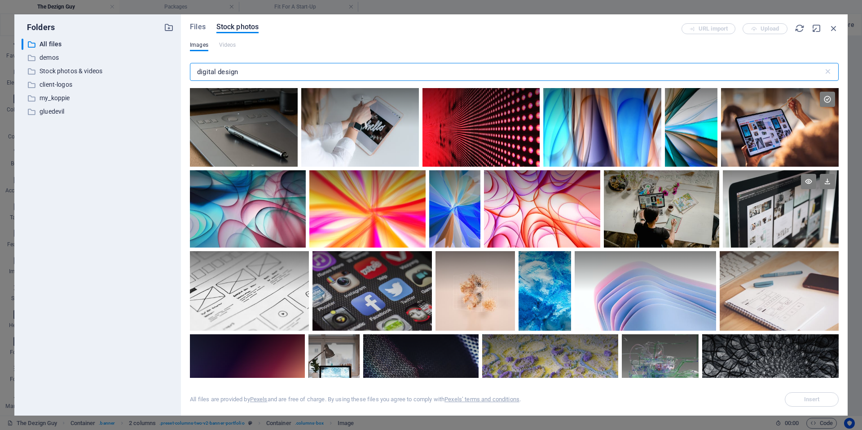
click at [785, 216] on div at bounding box center [781, 208] width 116 height 77
click at [785, 216] on div at bounding box center [781, 228] width 116 height 39
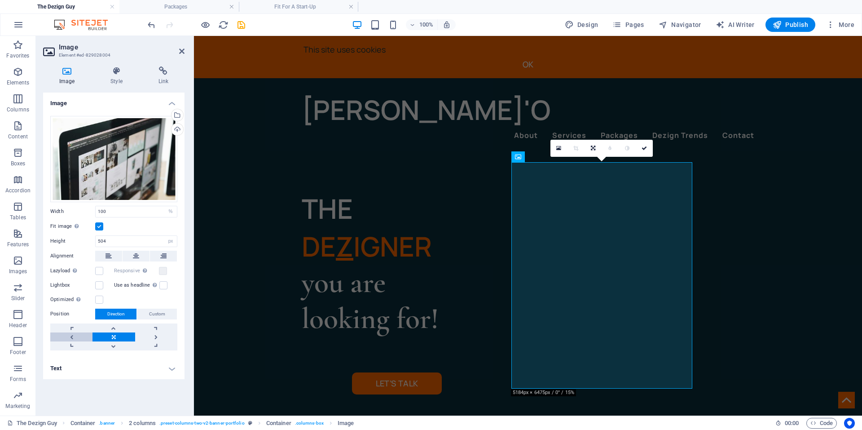
click at [64, 332] on link at bounding box center [71, 336] width 42 height 9
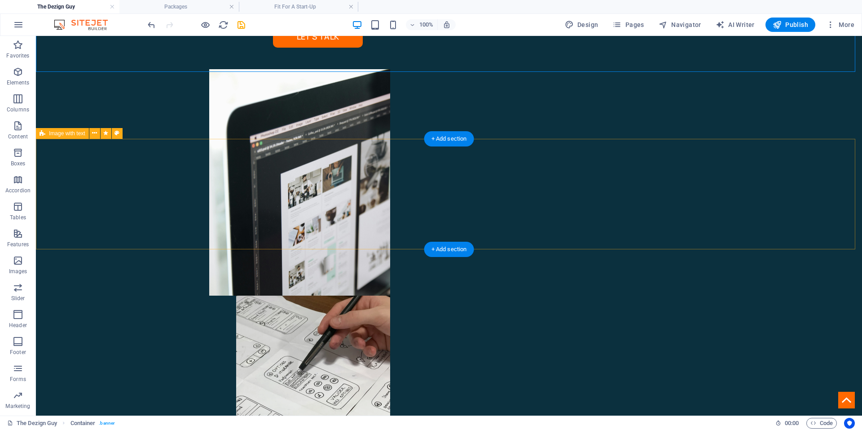
scroll to position [359, 0]
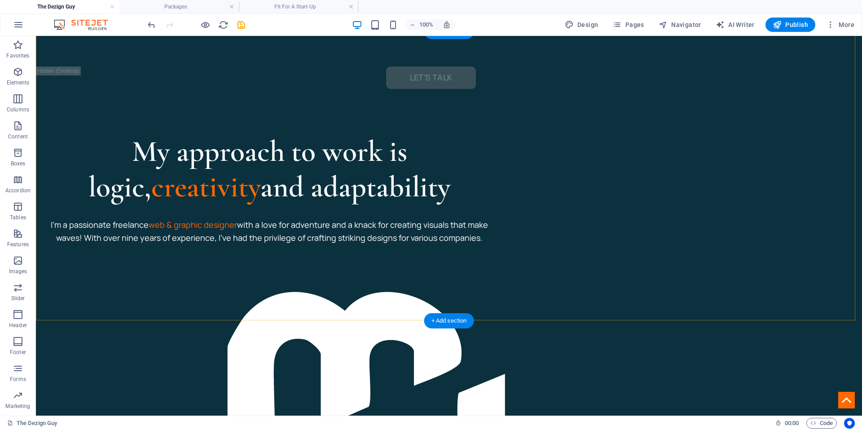
scroll to position [853, 0]
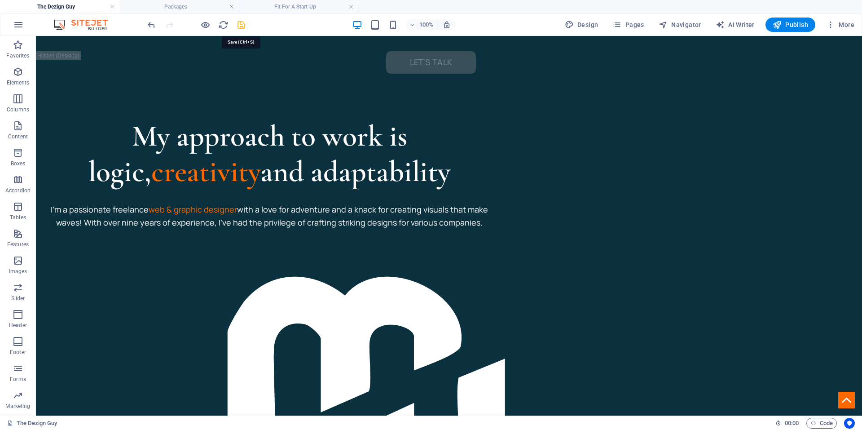
click at [243, 23] on icon "save" at bounding box center [241, 25] width 10 height 10
click at [285, 8] on h4 "Fit For A Start-Up" at bounding box center [298, 7] width 119 height 10
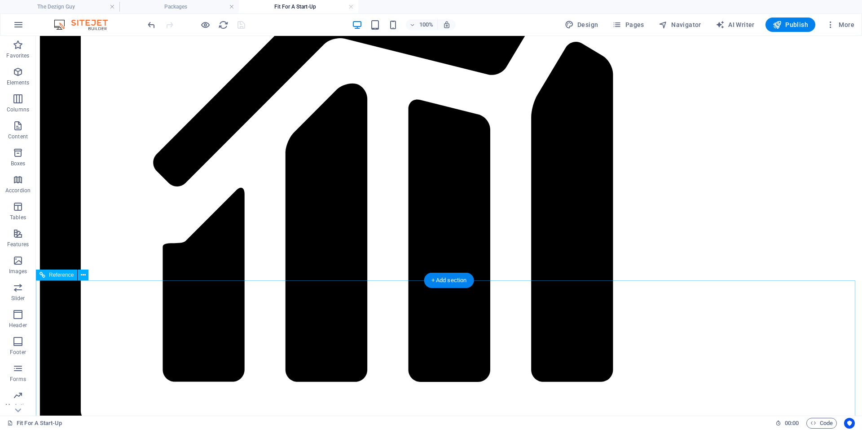
scroll to position [1860, 0]
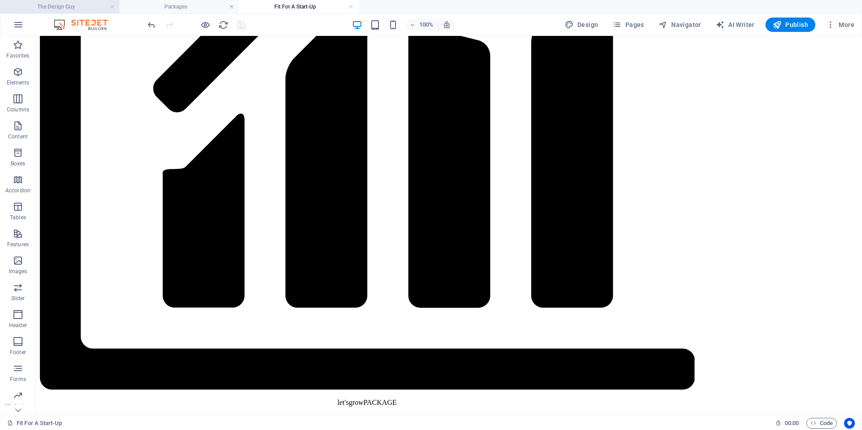
click at [87, 8] on h4 "The Dezign Guy" at bounding box center [59, 7] width 119 height 10
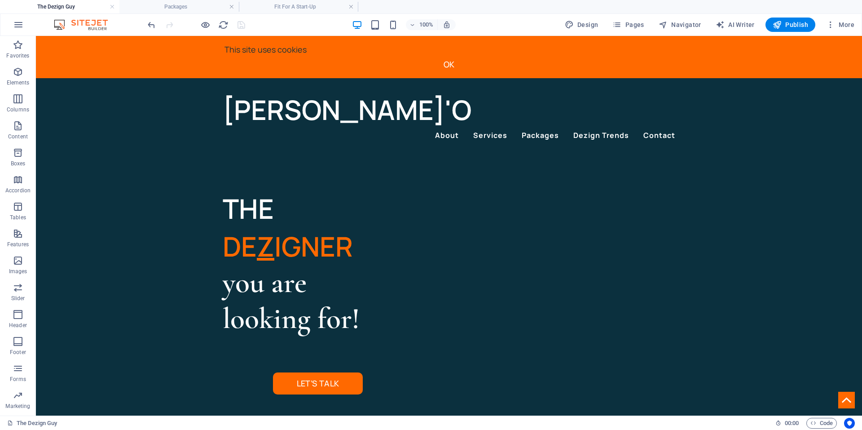
scroll to position [0, 0]
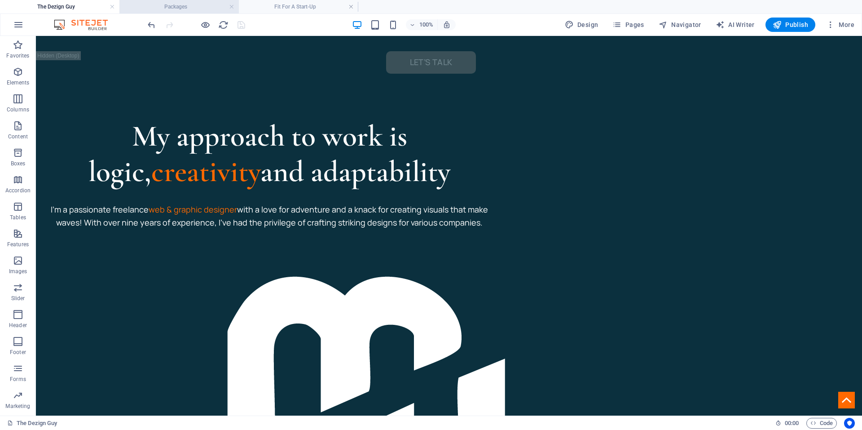
click at [177, 8] on h4 "Packages" at bounding box center [178, 7] width 119 height 10
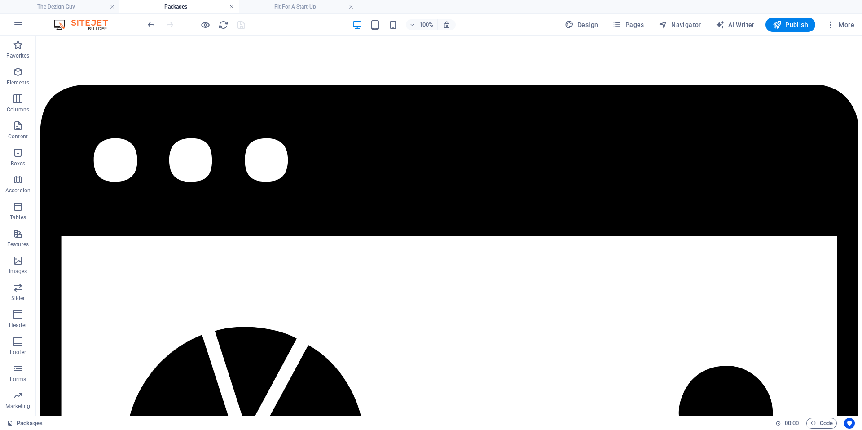
click at [233, 6] on link at bounding box center [231, 7] width 5 height 9
click at [348, 7] on link at bounding box center [350, 7] width 5 height 9
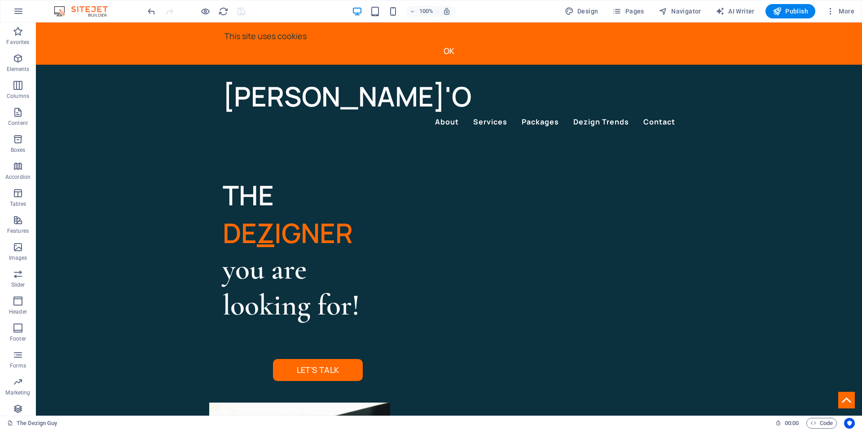
scroll to position [853, 0]
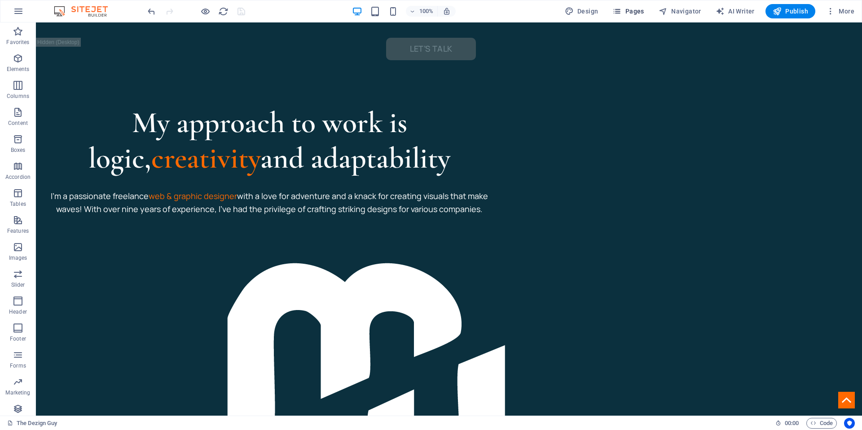
click at [636, 12] on span "Pages" at bounding box center [627, 11] width 31 height 9
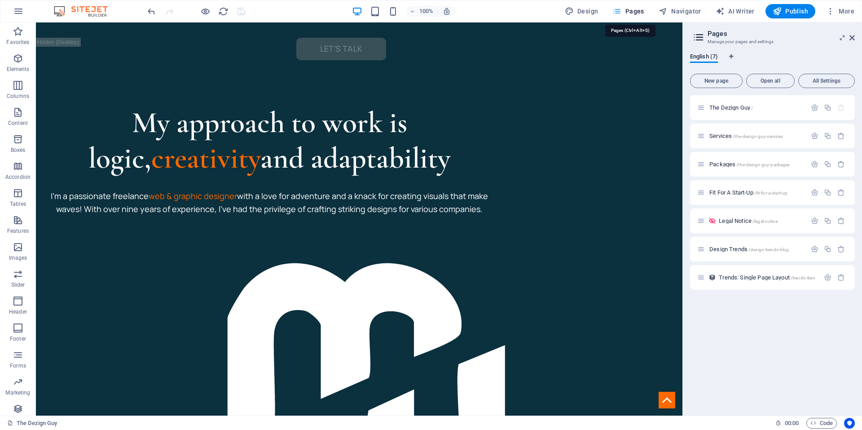
scroll to position [871, 0]
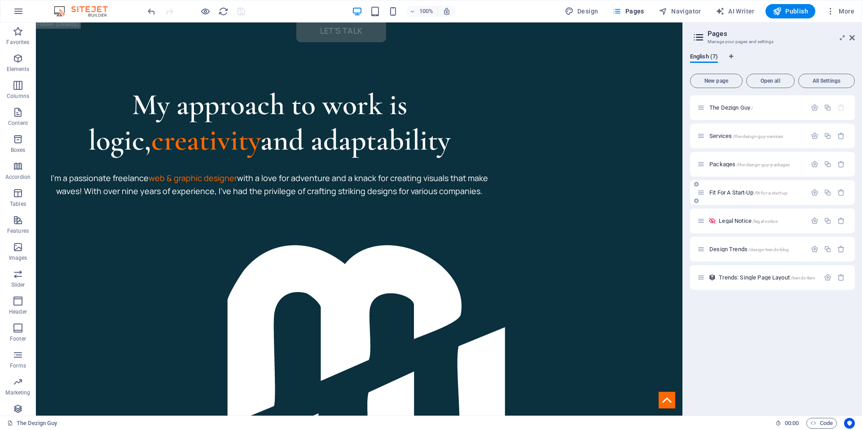
click at [725, 192] on span "Fit For A Start-Up /fit-for-a-start-up" at bounding box center [748, 192] width 78 height 7
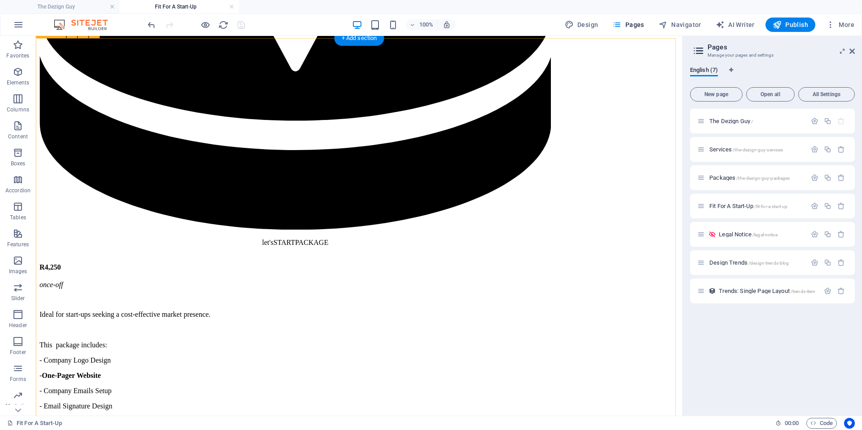
scroll to position [988, 0]
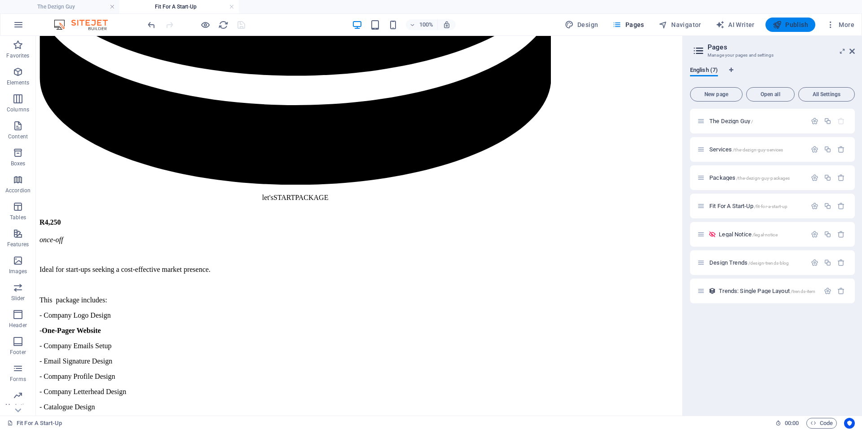
click at [777, 21] on icon "button" at bounding box center [777, 24] width 9 height 9
